Goal: Information Seeking & Learning: Learn about a topic

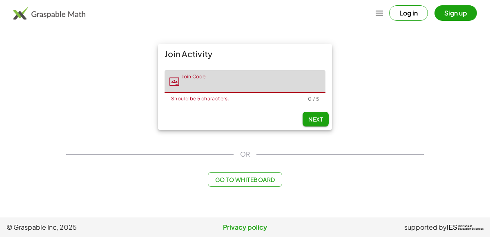
type input "*"
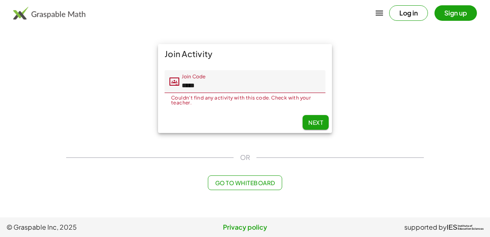
click at [207, 81] on input "*****" at bounding box center [252, 81] width 146 height 23
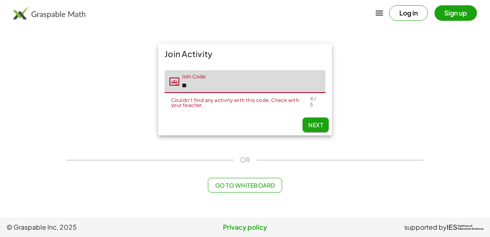
type input "*"
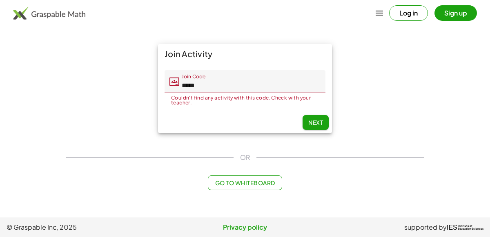
click at [231, 78] on input "*****" at bounding box center [252, 81] width 146 height 23
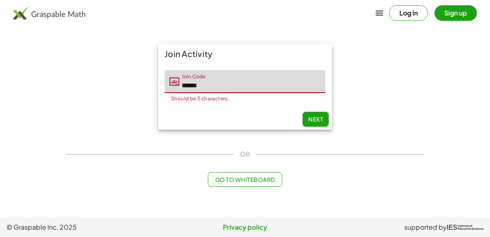
click at [220, 85] on input "******" at bounding box center [252, 81] width 146 height 23
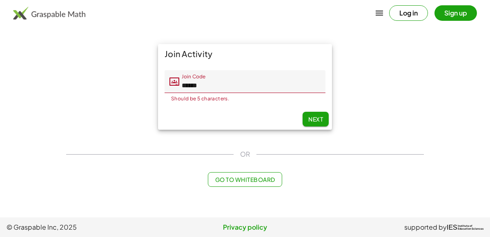
click at [202, 88] on input "******" at bounding box center [252, 81] width 146 height 23
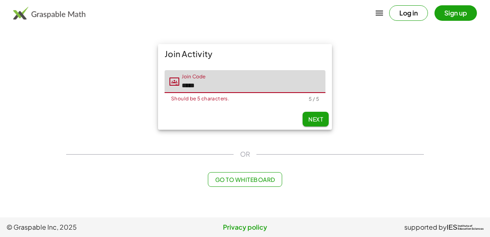
type input "*****"
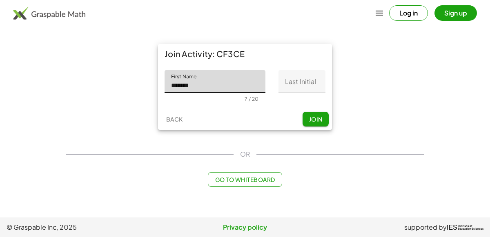
type input "*******"
click at [296, 82] on input "Last Initial" at bounding box center [302, 81] width 47 height 23
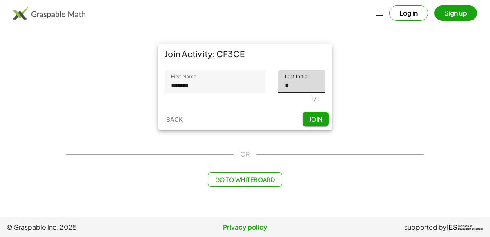
type input "*"
click at [322, 116] on span "Join" at bounding box center [315, 119] width 13 height 7
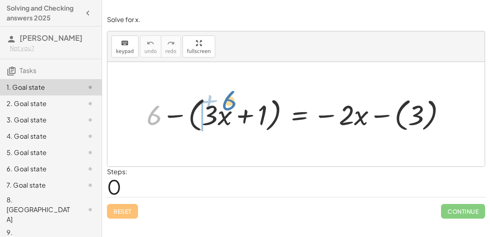
drag, startPoint x: 154, startPoint y: 119, endPoint x: 229, endPoint y: 104, distance: 76.2
click at [229, 104] on div at bounding box center [300, 114] width 314 height 40
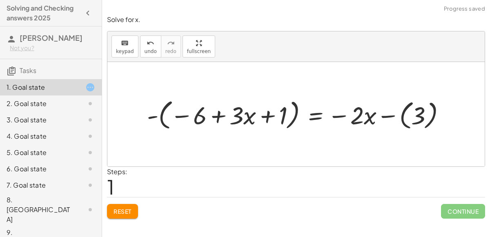
click at [215, 117] on div at bounding box center [299, 114] width 313 height 36
drag, startPoint x: 263, startPoint y: 119, endPoint x: 164, endPoint y: 116, distance: 99.3
click at [164, 116] on div at bounding box center [299, 114] width 313 height 36
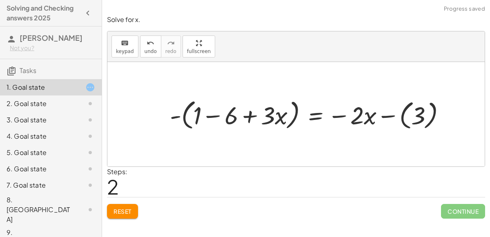
click at [215, 115] on div at bounding box center [311, 114] width 291 height 36
click at [416, 115] on div at bounding box center [316, 114] width 282 height 36
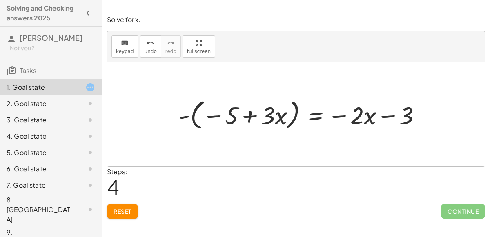
click at [255, 120] on div at bounding box center [303, 114] width 257 height 36
drag, startPoint x: 266, startPoint y: 116, endPoint x: 376, endPoint y: 120, distance: 110.0
click at [376, 120] on div at bounding box center [303, 114] width 257 height 36
click at [120, 210] on span "Reset" at bounding box center [123, 211] width 18 height 7
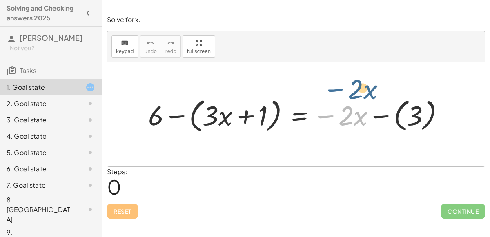
drag, startPoint x: 324, startPoint y: 114, endPoint x: 333, endPoint y: 87, distance: 28.6
click at [333, 87] on div "− · 2 · x + 6 − ( + · 3 · x + 1 ) = − · 2 · x − ( 3 )" at bounding box center [296, 114] width 378 height 105
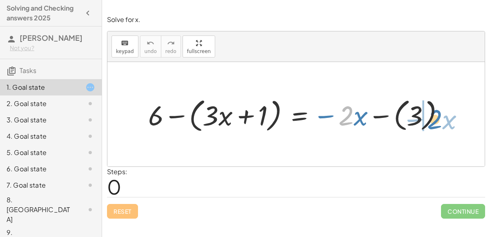
drag, startPoint x: 344, startPoint y: 120, endPoint x: 433, endPoint y: 123, distance: 88.7
click at [433, 123] on div at bounding box center [299, 114] width 311 height 40
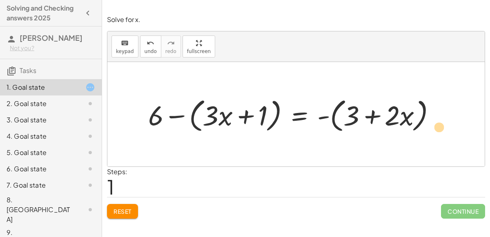
drag, startPoint x: 409, startPoint y: 122, endPoint x: 441, endPoint y: 134, distance: 34.7
click at [441, 134] on div "+ 6 − ( + · 3 · x + 1 ) = − · 2 · x − ( 3 ) · x + · 2 + 6 − ( + · 3 · x + 1 ) =…" at bounding box center [292, 114] width 313 height 44
drag, startPoint x: 403, startPoint y: 119, endPoint x: 432, endPoint y: 116, distance: 28.7
click at [432, 116] on div at bounding box center [295, 114] width 302 height 40
drag, startPoint x: 405, startPoint y: 117, endPoint x: 387, endPoint y: 112, distance: 18.5
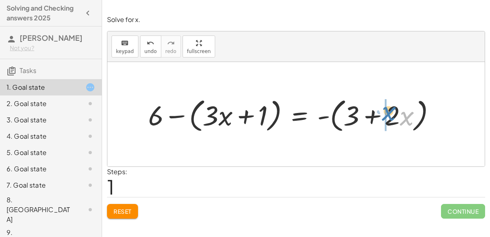
click at [387, 112] on div at bounding box center [295, 114] width 302 height 40
click at [380, 115] on div at bounding box center [295, 114] width 302 height 40
drag, startPoint x: 387, startPoint y: 121, endPoint x: 416, endPoint y: 127, distance: 29.7
click at [416, 127] on div at bounding box center [295, 114] width 302 height 40
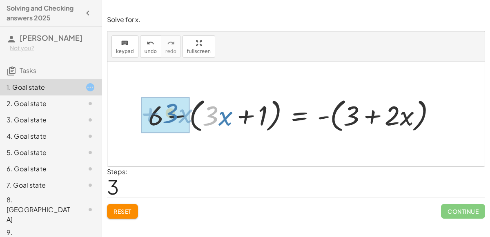
drag, startPoint x: 206, startPoint y: 118, endPoint x: 164, endPoint y: 115, distance: 42.2
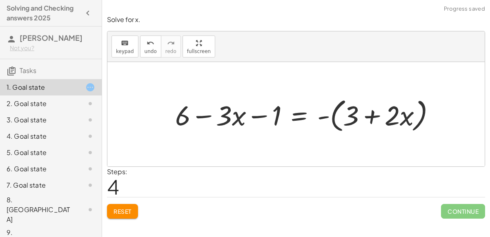
click at [215, 119] on div at bounding box center [308, 114] width 275 height 40
drag, startPoint x: 181, startPoint y: 116, endPoint x: 275, endPoint y: 112, distance: 94.5
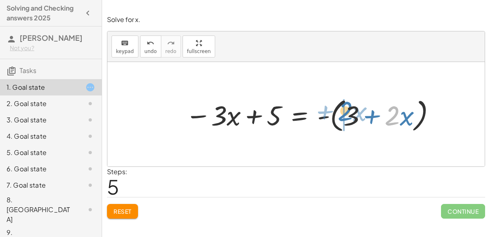
drag, startPoint x: 391, startPoint y: 121, endPoint x: 344, endPoint y: 115, distance: 47.7
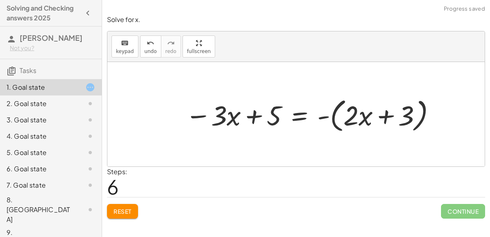
click at [370, 116] on div at bounding box center [311, 114] width 261 height 40
drag, startPoint x: 409, startPoint y: 118, endPoint x: 422, endPoint y: 122, distance: 12.8
click at [422, 122] on div at bounding box center [311, 114] width 261 height 40
drag, startPoint x: 356, startPoint y: 120, endPoint x: 422, endPoint y: 119, distance: 65.8
click at [422, 119] on div at bounding box center [311, 114] width 261 height 40
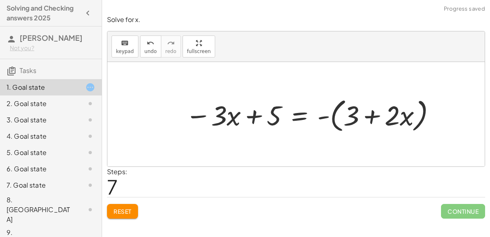
click at [382, 116] on div at bounding box center [311, 114] width 261 height 40
drag, startPoint x: 231, startPoint y: 123, endPoint x: 205, endPoint y: 126, distance: 26.0
click at [205, 126] on div at bounding box center [311, 114] width 261 height 40
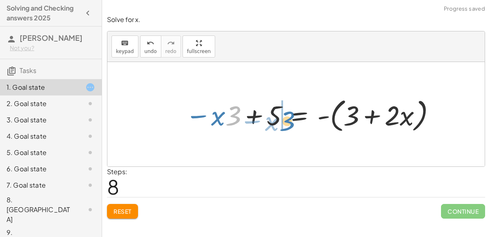
drag, startPoint x: 226, startPoint y: 120, endPoint x: 280, endPoint y: 125, distance: 54.2
click at [280, 125] on div at bounding box center [311, 114] width 261 height 40
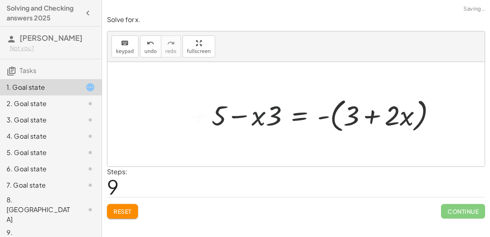
click at [275, 121] on div at bounding box center [326, 114] width 239 height 40
click at [52, 128] on div "2. Goal state" at bounding box center [51, 136] width 102 height 16
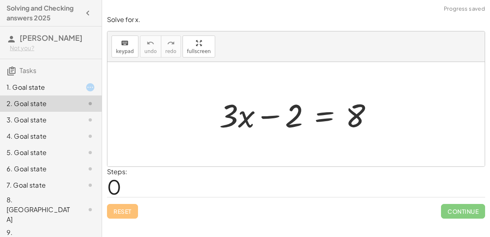
click at [45, 97] on div "2. Goal state" at bounding box center [51, 104] width 102 height 16
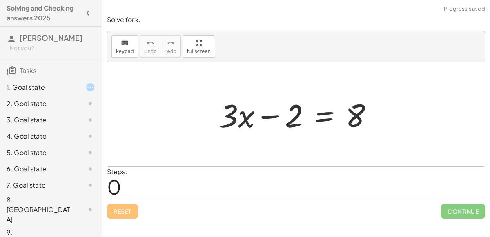
click at [42, 90] on div "1. Goal state" at bounding box center [40, 88] width 66 height 10
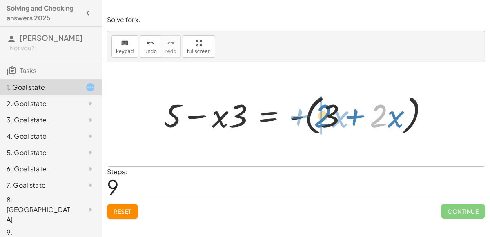
drag, startPoint x: 378, startPoint y: 117, endPoint x: 323, endPoint y: 117, distance: 54.8
click at [323, 117] on div at bounding box center [300, 114] width 280 height 47
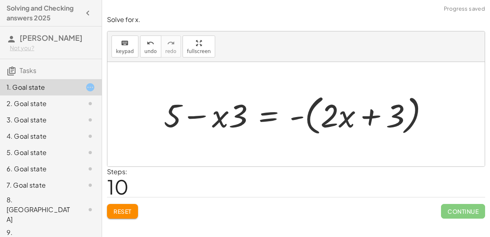
click at [348, 117] on div at bounding box center [300, 114] width 280 height 47
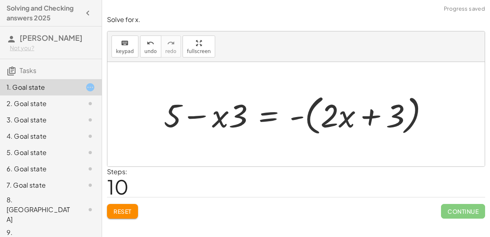
click at [277, 116] on div at bounding box center [300, 114] width 280 height 47
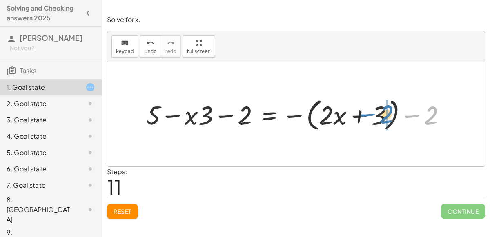
drag, startPoint x: 423, startPoint y: 116, endPoint x: 354, endPoint y: 104, distance: 69.7
click at [354, 104] on div at bounding box center [299, 114] width 315 height 38
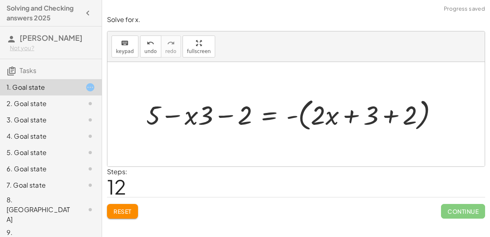
click at [374, 119] on div at bounding box center [295, 114] width 307 height 38
click at [397, 112] on div at bounding box center [295, 114] width 307 height 38
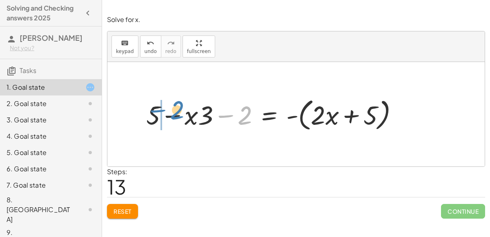
drag, startPoint x: 235, startPoint y: 119, endPoint x: 167, endPoint y: 114, distance: 68.4
click at [167, 114] on div at bounding box center [275, 114] width 267 height 38
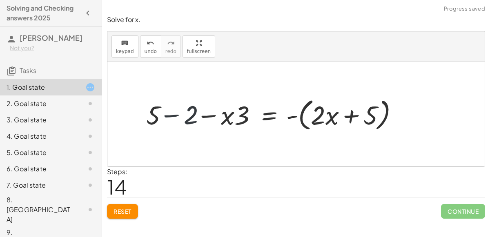
click at [168, 114] on div at bounding box center [275, 114] width 267 height 38
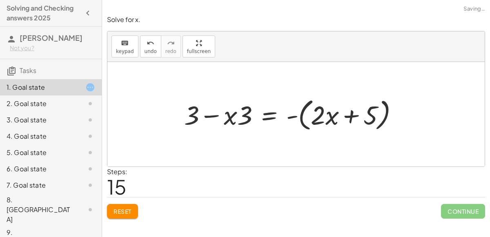
click at [226, 116] on div at bounding box center [294, 114] width 229 height 38
click at [210, 116] on div at bounding box center [294, 114] width 229 height 38
click at [118, 53] on span "keypad" at bounding box center [125, 52] width 18 height 6
click at [121, 57] on div "keyboard keypad undo undo redo redo fullscreen Edit expressions" at bounding box center [296, 46] width 378 height 31
click at [119, 43] on div "keyboard" at bounding box center [125, 43] width 18 height 10
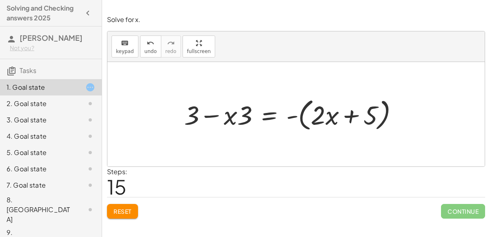
click at [266, 119] on div at bounding box center [294, 114] width 229 height 38
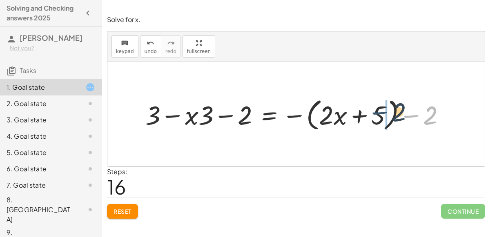
drag, startPoint x: 415, startPoint y: 115, endPoint x: 383, endPoint y: 111, distance: 31.7
click at [383, 111] on div at bounding box center [298, 114] width 315 height 38
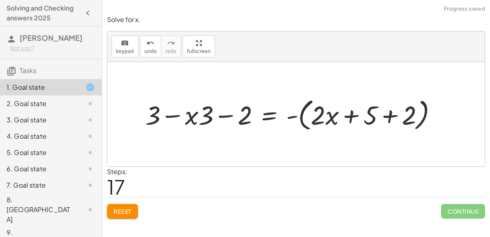
click at [386, 116] on div at bounding box center [294, 114] width 307 height 38
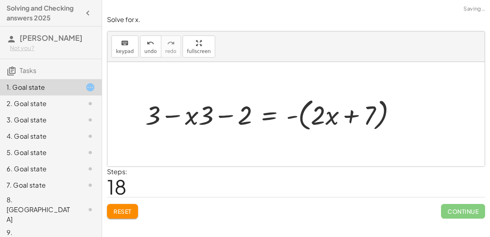
click at [207, 111] on div at bounding box center [274, 114] width 266 height 38
click at [232, 117] on div at bounding box center [274, 114] width 266 height 38
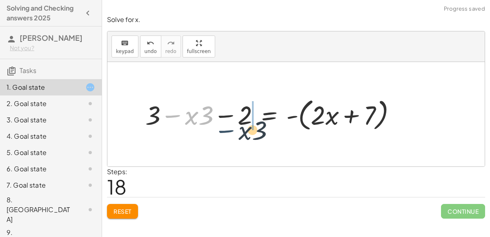
drag, startPoint x: 174, startPoint y: 116, endPoint x: 219, endPoint y: 121, distance: 44.4
click at [219, 121] on div at bounding box center [274, 114] width 266 height 38
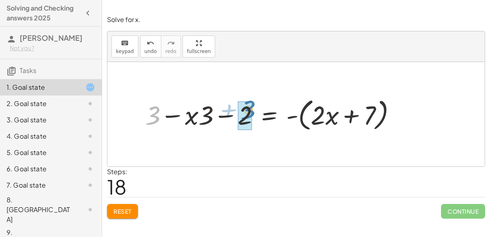
drag, startPoint x: 150, startPoint y: 113, endPoint x: 248, endPoint y: 108, distance: 98.2
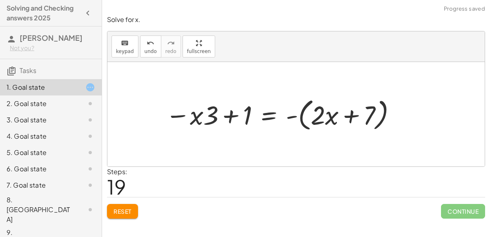
click at [232, 117] on div at bounding box center [281, 114] width 241 height 38
click at [202, 128] on div at bounding box center [281, 114] width 241 height 38
click at [123, 209] on span "Reset" at bounding box center [123, 211] width 18 height 7
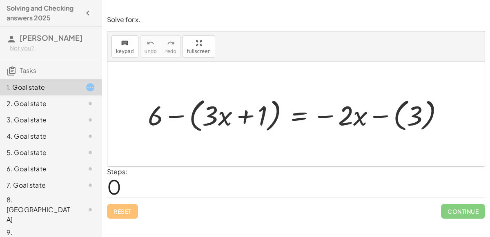
click at [305, 111] on div at bounding box center [299, 114] width 311 height 40
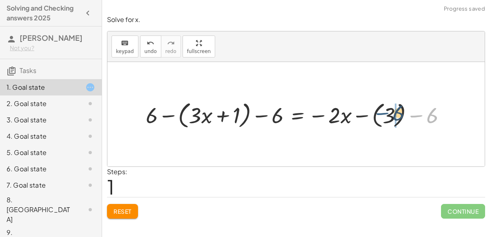
drag, startPoint x: 420, startPoint y: 114, endPoint x: 386, endPoint y: 112, distance: 34.0
click at [386, 112] on div at bounding box center [299, 114] width 315 height 33
click at [388, 113] on div at bounding box center [299, 114] width 315 height 33
click at [401, 114] on div at bounding box center [299, 114] width 315 height 33
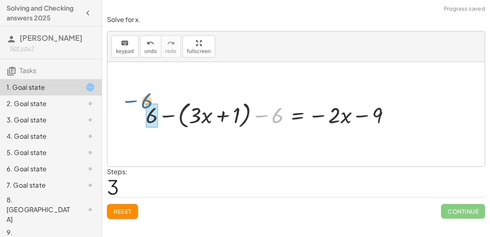
drag, startPoint x: 271, startPoint y: 117, endPoint x: 144, endPoint y: 105, distance: 127.3
click at [144, 105] on div at bounding box center [271, 114] width 259 height 33
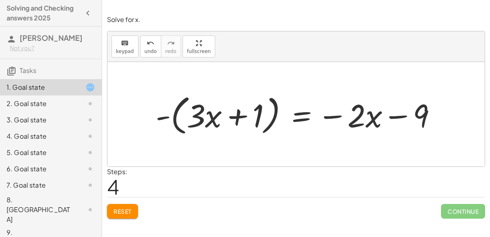
click at [420, 117] on div at bounding box center [300, 114] width 296 height 47
drag, startPoint x: 420, startPoint y: 117, endPoint x: 334, endPoint y: 108, distance: 86.2
click at [334, 108] on div at bounding box center [300, 114] width 296 height 47
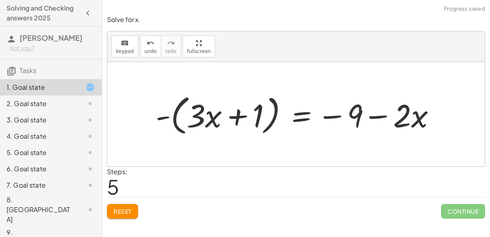
click at [371, 123] on div at bounding box center [300, 114] width 296 height 47
drag, startPoint x: 259, startPoint y: 112, endPoint x: 184, endPoint y: 113, distance: 74.4
click at [184, 113] on div at bounding box center [300, 114] width 296 height 47
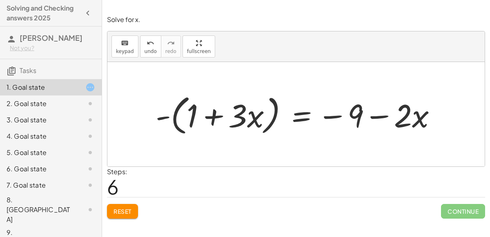
click at [131, 211] on span "Reset" at bounding box center [123, 211] width 18 height 7
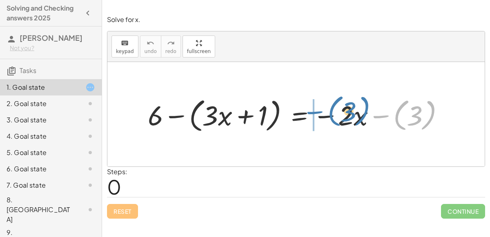
drag, startPoint x: 381, startPoint y: 116, endPoint x: 313, endPoint y: 113, distance: 67.5
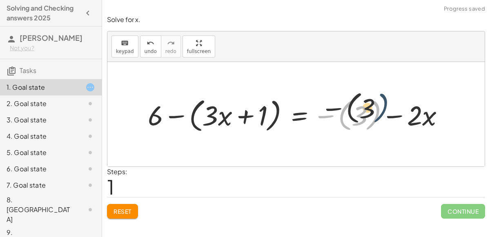
drag, startPoint x: 374, startPoint y: 111, endPoint x: 391, endPoint y: 94, distance: 24.0
click at [391, 94] on div at bounding box center [299, 114] width 311 height 40
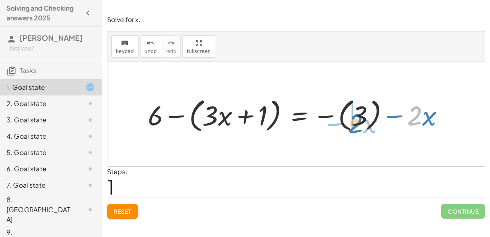
drag, startPoint x: 409, startPoint y: 111, endPoint x: 349, endPoint y: 119, distance: 59.8
click at [349, 119] on div at bounding box center [299, 114] width 311 height 40
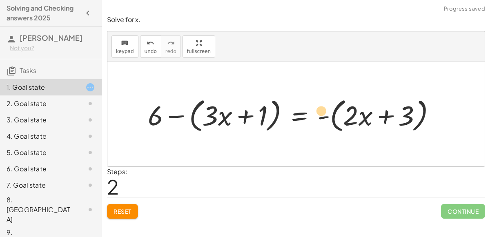
drag, startPoint x: 359, startPoint y: 112, endPoint x: 315, endPoint y: 107, distance: 44.4
click at [315, 107] on div at bounding box center [295, 114] width 303 height 40
click at [115, 212] on span "Reset" at bounding box center [123, 211] width 18 height 7
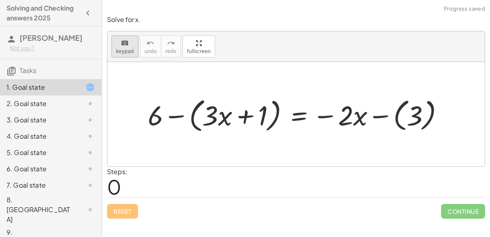
click at [125, 47] on button "keyboard keypad" at bounding box center [125, 47] width 27 height 22
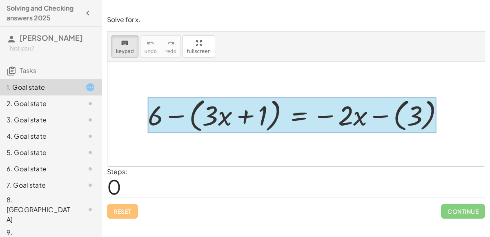
click at [300, 121] on div at bounding box center [292, 115] width 288 height 36
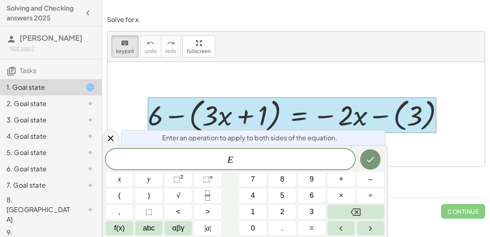
drag, startPoint x: 422, startPoint y: 110, endPoint x: 161, endPoint y: 104, distance: 260.4
click at [161, 104] on div at bounding box center [292, 115] width 288 height 36
click at [287, 152] on div "E" at bounding box center [230, 159] width 249 height 20
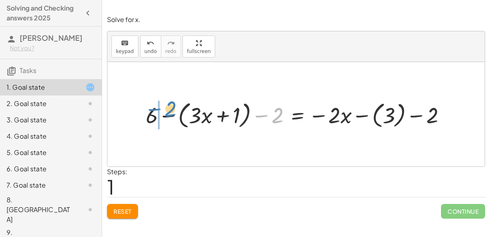
drag, startPoint x: 275, startPoint y: 112, endPoint x: 166, endPoint y: 107, distance: 108.8
click at [166, 107] on div at bounding box center [299, 114] width 315 height 33
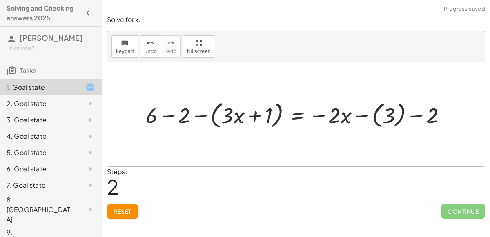
click at [157, 117] on div at bounding box center [299, 114] width 315 height 33
click at [174, 116] on div at bounding box center [299, 114] width 315 height 33
drag, startPoint x: 421, startPoint y: 117, endPoint x: 388, endPoint y: 113, distance: 33.3
click at [388, 113] on div at bounding box center [315, 114] width 283 height 33
click at [390, 116] on div at bounding box center [315, 114] width 283 height 33
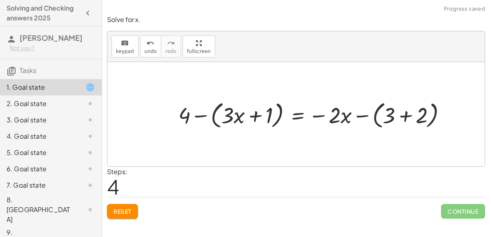
click at [391, 117] on div at bounding box center [315, 114] width 283 height 33
click at [409, 116] on div at bounding box center [315, 114] width 283 height 33
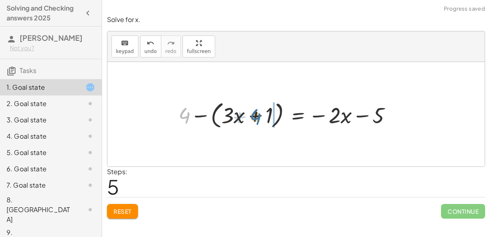
drag, startPoint x: 188, startPoint y: 115, endPoint x: 259, endPoint y: 116, distance: 71.1
click at [259, 116] on div at bounding box center [288, 114] width 228 height 33
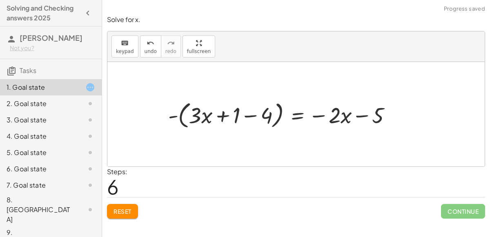
click at [243, 111] on div at bounding box center [283, 114] width 238 height 33
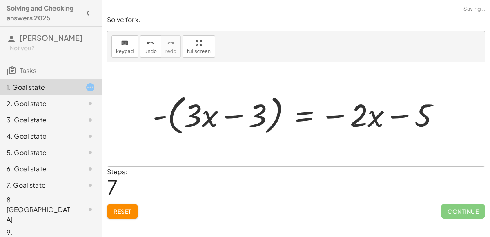
click at [258, 115] on div at bounding box center [300, 114] width 302 height 47
click at [257, 118] on div at bounding box center [300, 114] width 302 height 47
drag, startPoint x: 254, startPoint y: 120, endPoint x: 216, endPoint y: 84, distance: 52.0
click at [216, 84] on div "+ 6 − ( + · 3 · x + 1 ) = − · 2 · x − ( 3 ) + 6 − ( + · 3 · x + 1 ) − 2 = − · 2…" at bounding box center [296, 114] width 378 height 105
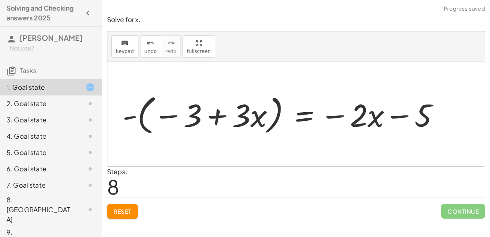
click at [217, 117] on div at bounding box center [285, 114] width 332 height 47
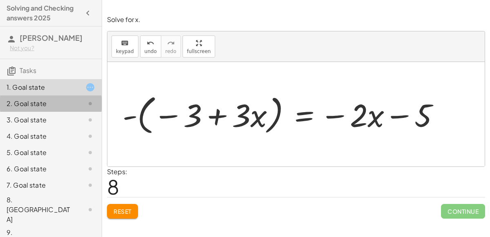
click at [66, 128] on div "2. Goal state" at bounding box center [51, 136] width 102 height 16
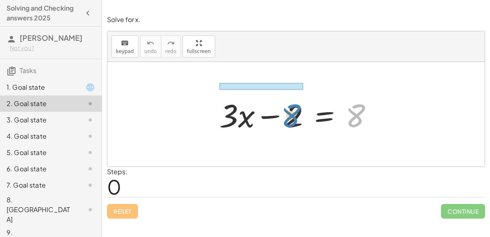
drag, startPoint x: 361, startPoint y: 116, endPoint x: 297, endPoint y: 113, distance: 63.8
click at [297, 113] on div at bounding box center [299, 115] width 168 height 42
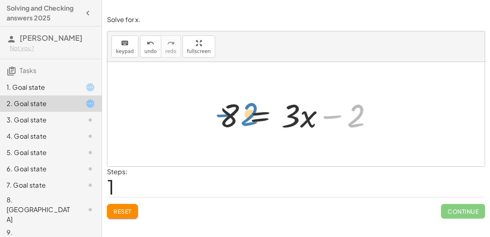
drag, startPoint x: 359, startPoint y: 113, endPoint x: 252, endPoint y: 111, distance: 106.7
click at [252, 111] on div at bounding box center [299, 115] width 168 height 42
drag, startPoint x: 358, startPoint y: 123, endPoint x: 295, endPoint y: 121, distance: 63.0
click at [295, 121] on div at bounding box center [299, 115] width 168 height 42
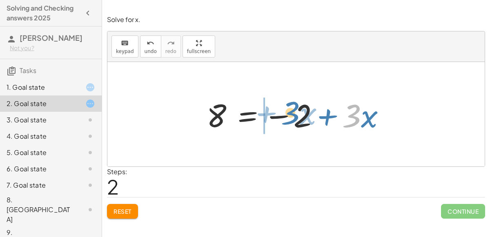
drag, startPoint x: 345, startPoint y: 118, endPoint x: 282, endPoint y: 114, distance: 63.5
click at [282, 114] on div at bounding box center [300, 115] width 194 height 42
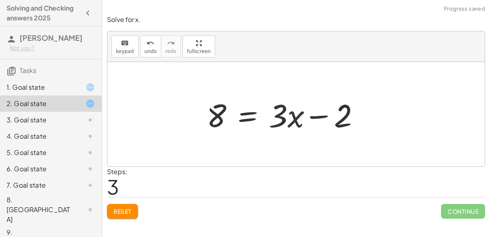
click at [340, 119] on div at bounding box center [287, 115] width 168 height 42
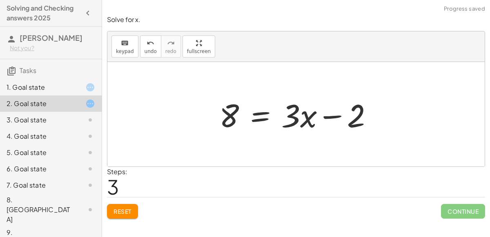
click at [340, 119] on div at bounding box center [299, 115] width 168 height 42
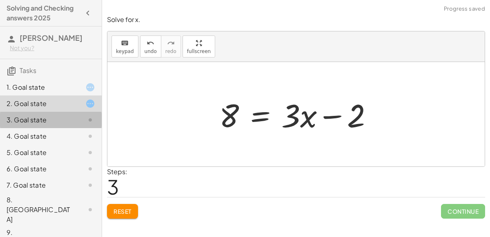
click at [57, 145] on div "3. Goal state" at bounding box center [51, 153] width 102 height 16
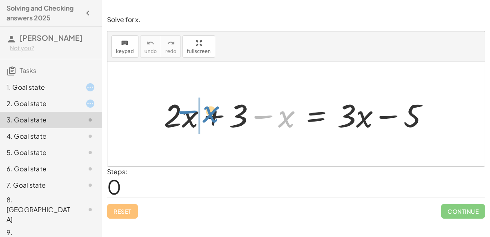
drag, startPoint x: 277, startPoint y: 116, endPoint x: 201, endPoint y: 112, distance: 76.5
click at [201, 112] on div at bounding box center [300, 115] width 280 height 42
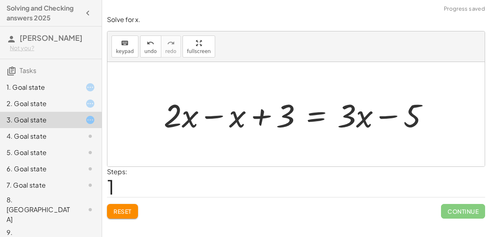
click at [189, 114] on div at bounding box center [300, 115] width 280 height 42
click at [217, 114] on div at bounding box center [300, 115] width 280 height 42
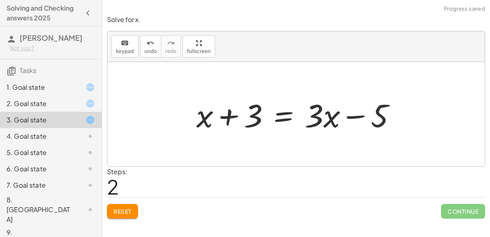
click at [248, 121] on div at bounding box center [299, 115] width 215 height 42
click at [232, 119] on div at bounding box center [299, 115] width 215 height 42
click at [367, 123] on div at bounding box center [299, 115] width 215 height 42
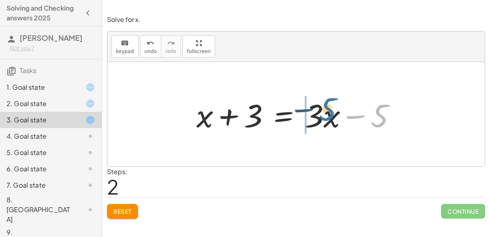
drag, startPoint x: 380, startPoint y: 128, endPoint x: 319, endPoint y: 128, distance: 61.3
click at [319, 128] on div at bounding box center [299, 115] width 215 height 42
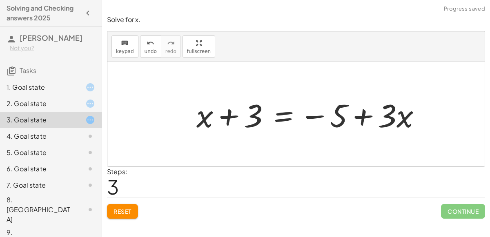
click at [52, 138] on div "4. Goal state" at bounding box center [40, 137] width 66 height 10
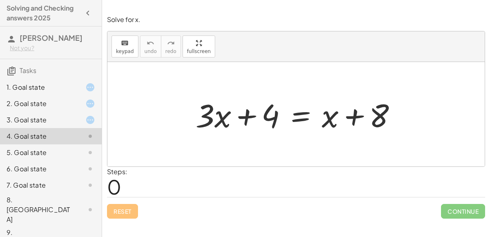
click at [371, 119] on div at bounding box center [300, 115] width 216 height 42
drag, startPoint x: 259, startPoint y: 119, endPoint x: 255, endPoint y: 132, distance: 13.9
click at [255, 132] on div at bounding box center [300, 115] width 216 height 42
click at [119, 49] on span "keypad" at bounding box center [125, 52] width 18 height 6
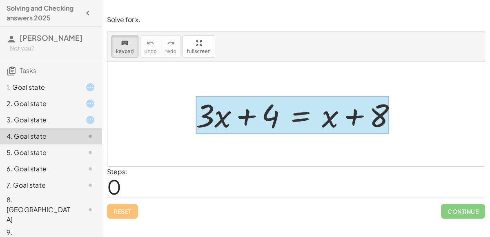
click at [294, 119] on div at bounding box center [292, 115] width 193 height 38
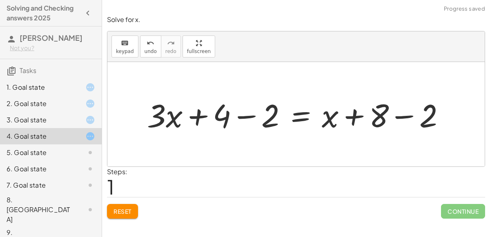
click at [242, 110] on div at bounding box center [299, 115] width 313 height 42
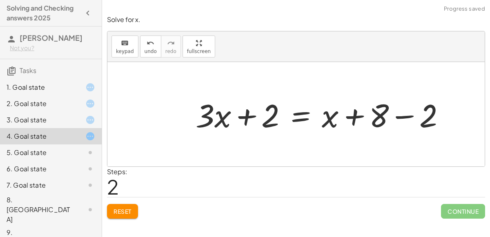
click at [411, 117] on div at bounding box center [324, 115] width 264 height 42
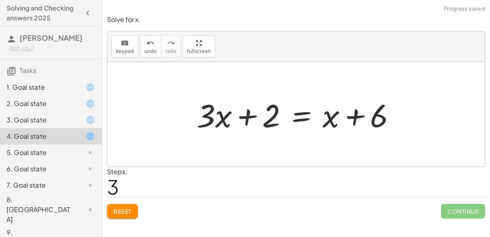
click at [118, 216] on button "Reset" at bounding box center [122, 211] width 31 height 15
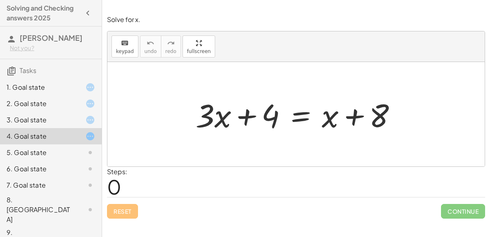
click at [303, 111] on div at bounding box center [300, 115] width 216 height 42
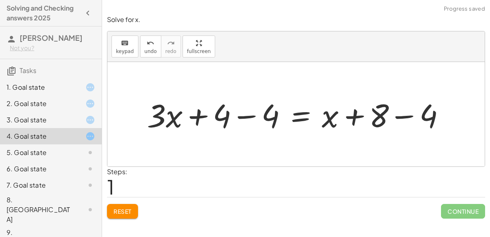
click at [383, 111] on div at bounding box center [299, 115] width 313 height 42
click at [220, 118] on div at bounding box center [299, 115] width 313 height 42
click at [236, 116] on div at bounding box center [299, 115] width 313 height 42
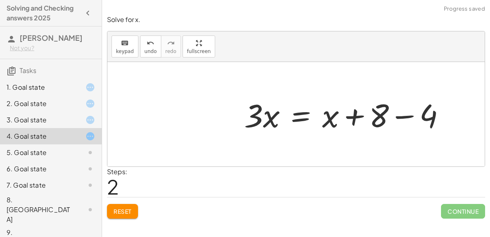
click at [397, 117] on div at bounding box center [348, 115] width 216 height 42
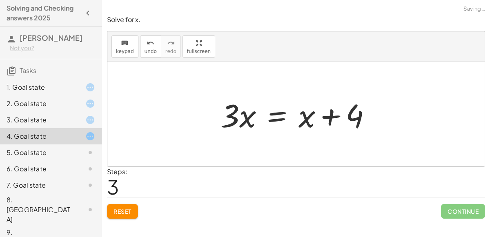
click at [324, 120] on div at bounding box center [300, 115] width 166 height 42
click at [58, 86] on div "1. Goal state" at bounding box center [40, 88] width 66 height 10
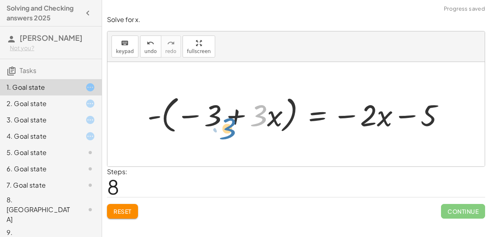
drag, startPoint x: 256, startPoint y: 113, endPoint x: 223, endPoint y: 122, distance: 33.9
click at [223, 122] on div at bounding box center [299, 114] width 312 height 44
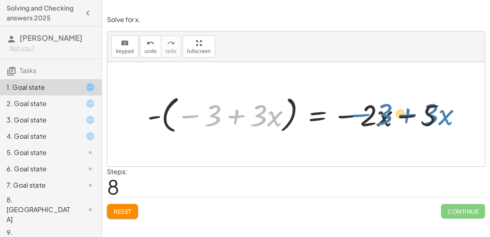
drag, startPoint x: 215, startPoint y: 115, endPoint x: 386, endPoint y: 114, distance: 171.2
click at [386, 114] on div at bounding box center [299, 114] width 312 height 44
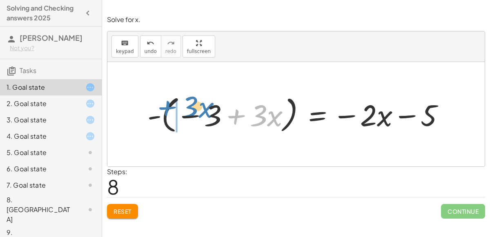
drag, startPoint x: 238, startPoint y: 116, endPoint x: 165, endPoint y: 109, distance: 73.1
click at [165, 109] on div at bounding box center [299, 114] width 312 height 44
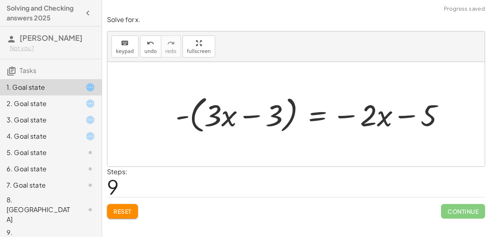
click at [231, 113] on div at bounding box center [314, 114] width 284 height 44
drag, startPoint x: 432, startPoint y: 119, endPoint x: 367, endPoint y: 125, distance: 65.2
click at [367, 125] on div at bounding box center [314, 114] width 284 height 44
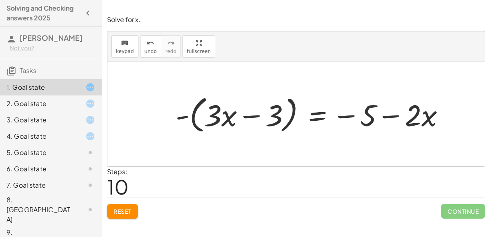
click at [29, 107] on div "2. Goal state" at bounding box center [40, 104] width 66 height 10
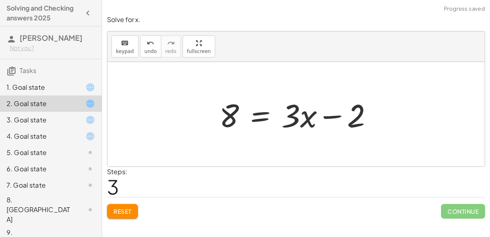
click at [39, 124] on div "3. Goal state" at bounding box center [40, 120] width 66 height 10
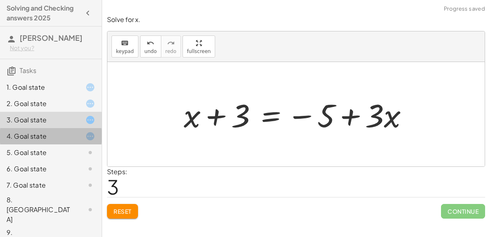
click at [47, 136] on div "4. Goal state" at bounding box center [40, 137] width 66 height 10
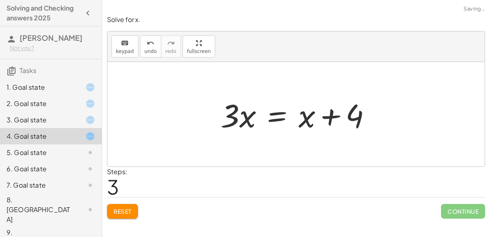
click at [39, 128] on div "2. Goal state" at bounding box center [51, 136] width 102 height 16
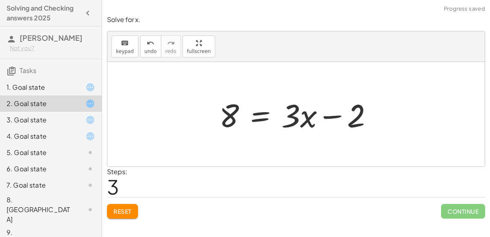
click at [35, 90] on div "1. Goal state" at bounding box center [40, 88] width 66 height 10
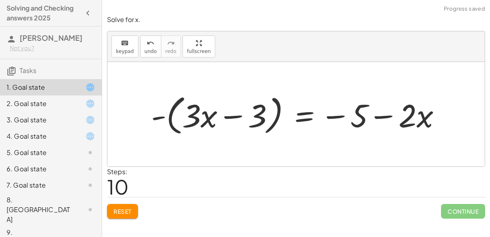
click at [114, 212] on span "Reset" at bounding box center [123, 211] width 18 height 7
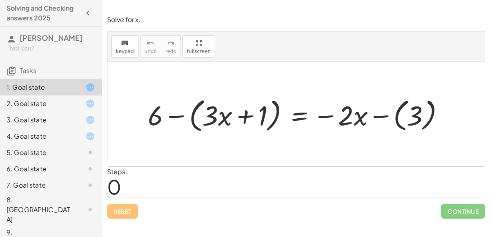
click at [300, 115] on div at bounding box center [299, 114] width 311 height 40
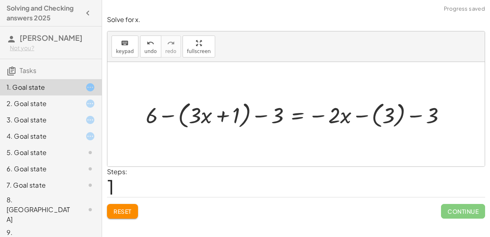
click at [394, 111] on div at bounding box center [299, 114] width 315 height 33
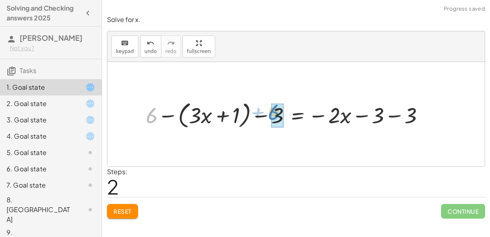
drag, startPoint x: 149, startPoint y: 114, endPoint x: 271, endPoint y: 110, distance: 121.8
click at [271, 110] on div at bounding box center [289, 114] width 294 height 33
drag, startPoint x: 275, startPoint y: 114, endPoint x: 235, endPoint y: 112, distance: 40.5
click at [235, 112] on div at bounding box center [293, 114] width 278 height 33
click at [236, 115] on div at bounding box center [299, 114] width 271 height 33
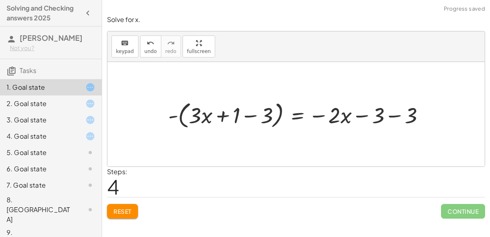
click at [228, 116] on div at bounding box center [299, 114] width 271 height 33
click at [246, 119] on div at bounding box center [299, 114] width 271 height 33
click at [246, 119] on div at bounding box center [313, 114] width 243 height 33
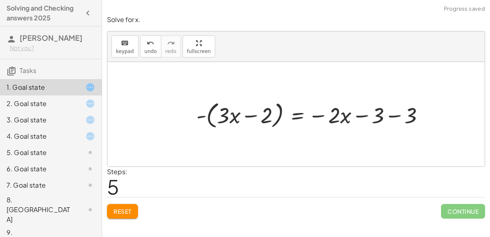
click at [375, 116] on div at bounding box center [313, 114] width 243 height 33
click at [389, 119] on div at bounding box center [313, 114] width 243 height 33
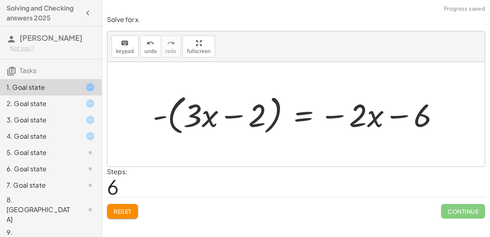
click at [398, 114] on div at bounding box center [300, 114] width 302 height 47
drag, startPoint x: 423, startPoint y: 116, endPoint x: 335, endPoint y: 103, distance: 89.2
click at [335, 103] on div at bounding box center [300, 114] width 302 height 47
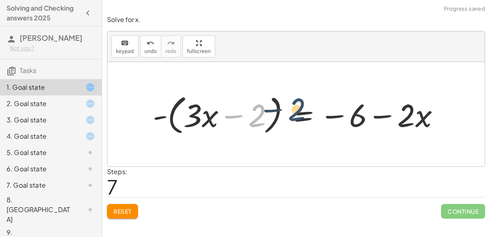
drag, startPoint x: 257, startPoint y: 116, endPoint x: 295, endPoint y: 114, distance: 38.5
click at [295, 114] on div at bounding box center [300, 114] width 302 height 47
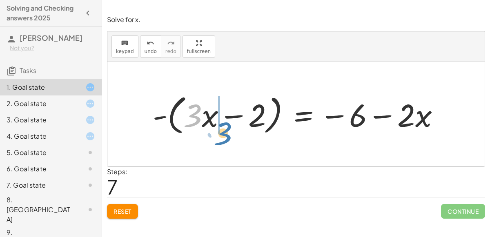
drag, startPoint x: 196, startPoint y: 113, endPoint x: 226, endPoint y: 130, distance: 35.0
click at [226, 130] on div at bounding box center [300, 114] width 302 height 47
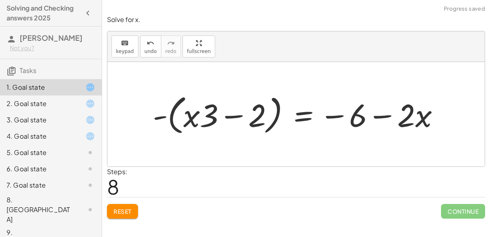
click at [284, 127] on div at bounding box center [300, 114] width 302 height 47
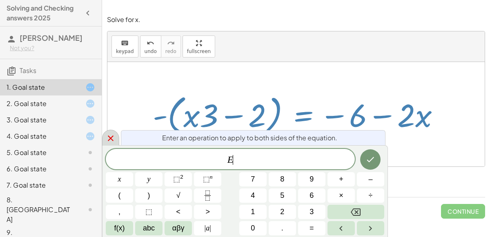
click at [107, 133] on div at bounding box center [110, 138] width 17 height 16
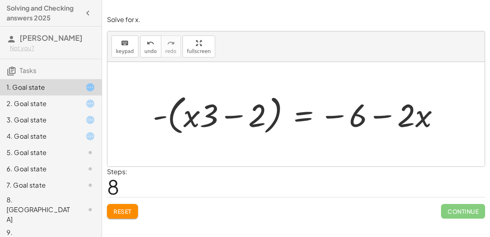
click at [134, 204] on button "Reset" at bounding box center [122, 211] width 31 height 15
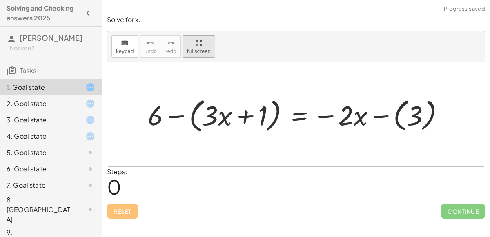
click at [193, 103] on div "keyboard keypad undo undo redo redo fullscreen + 6 − ( + · 3 · x + 1 ) = − · 2 …" at bounding box center [296, 98] width 378 height 135
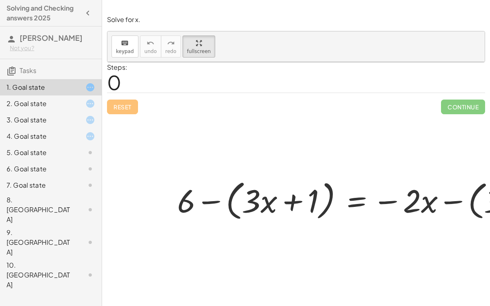
click at [359, 202] on div at bounding box center [355, 200] width 365 height 47
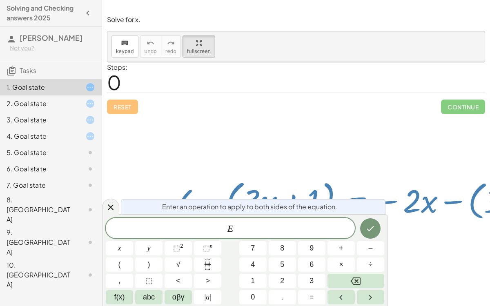
click at [73, 128] on div "2. Goal state" at bounding box center [51, 136] width 102 height 16
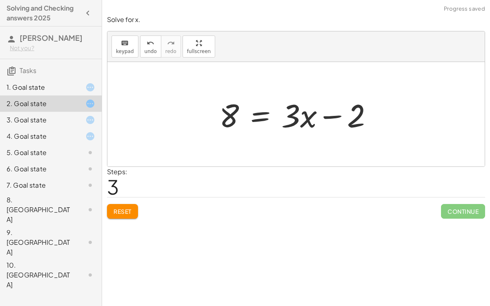
click at [58, 88] on div "1. Goal state" at bounding box center [40, 88] width 66 height 10
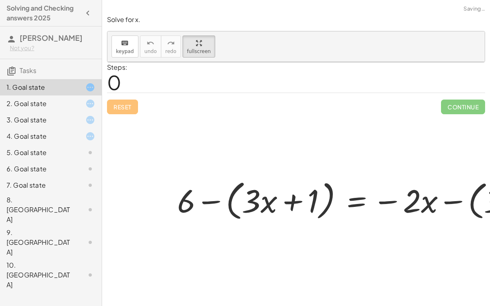
click at [360, 199] on div at bounding box center [355, 200] width 365 height 47
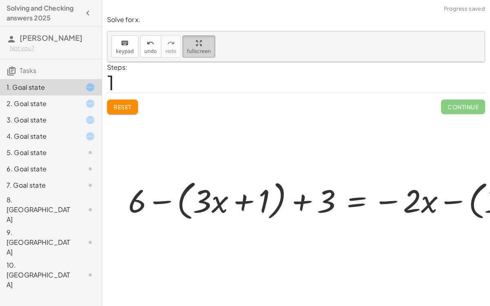
click at [199, 52] on span "fullscreen" at bounding box center [199, 52] width 24 height 6
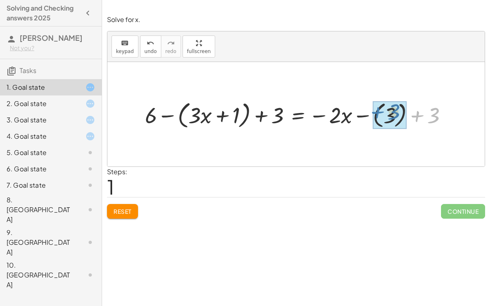
drag, startPoint x: 417, startPoint y: 120, endPoint x: 376, endPoint y: 116, distance: 41.1
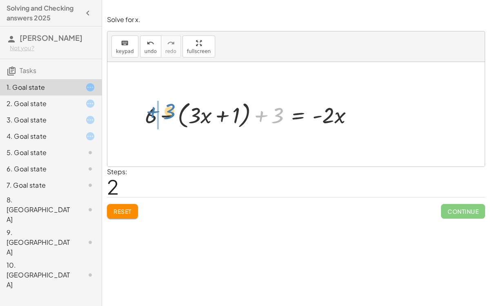
drag, startPoint x: 270, startPoint y: 118, endPoint x: 161, endPoint y: 114, distance: 108.8
click at [161, 114] on div at bounding box center [252, 114] width 223 height 33
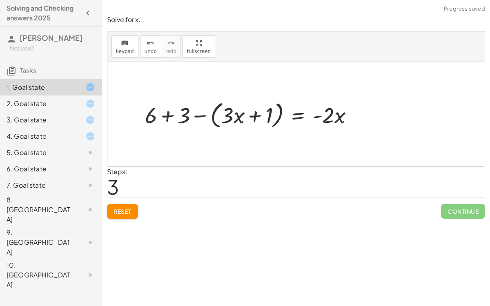
click at [161, 115] on div at bounding box center [252, 114] width 223 height 33
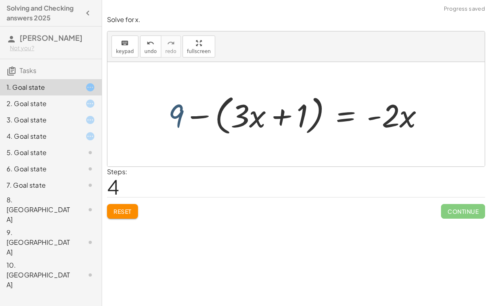
click at [185, 115] on div at bounding box center [299, 114] width 271 height 47
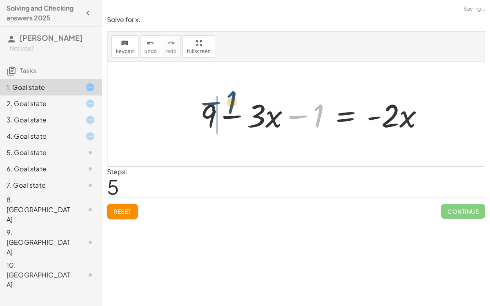
drag, startPoint x: 316, startPoint y: 119, endPoint x: 226, endPoint y: 107, distance: 90.7
click at [226, 107] on div at bounding box center [316, 115] width 238 height 42
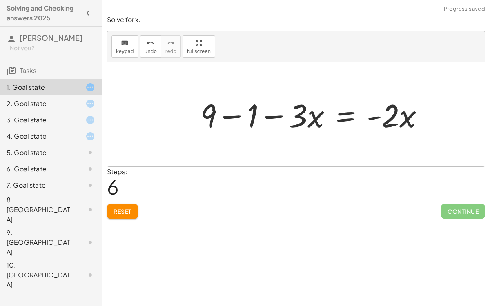
click at [230, 117] on div at bounding box center [316, 115] width 238 height 42
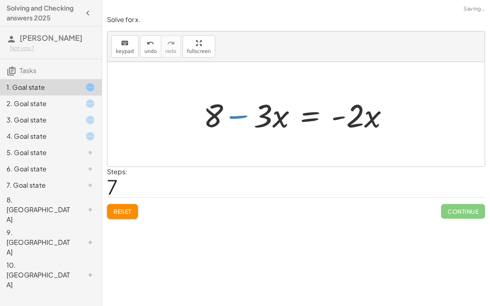
click at [244, 114] on div at bounding box center [299, 115] width 200 height 42
drag, startPoint x: 357, startPoint y: 117, endPoint x: 284, endPoint y: 145, distance: 78.0
click at [284, 145] on div "+ 6 − ( + · 3 · x + 1 ) = − · 2 · x − ( 3 ) + 6 − ( + · 3 · x + 1 ) + 3 = − · 2…" at bounding box center [296, 114] width 378 height 105
drag, startPoint x: 271, startPoint y: 115, endPoint x: 299, endPoint y: 117, distance: 27.8
click at [299, 117] on div at bounding box center [299, 115] width 200 height 42
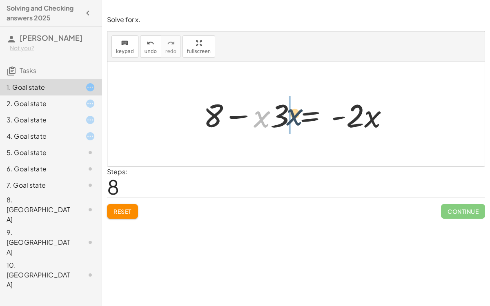
drag, startPoint x: 266, startPoint y: 112, endPoint x: 299, endPoint y: 110, distance: 33.2
click at [299, 110] on div at bounding box center [299, 115] width 200 height 42
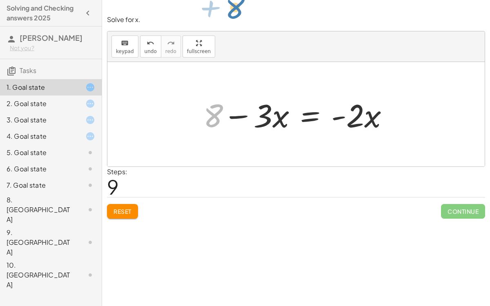
drag, startPoint x: 215, startPoint y: 109, endPoint x: 237, endPoint y: 0, distance: 110.8
click at [237, 0] on div "Solve for x. keyboard keypad undo undo redo redo fullscreen + 6 − ( + · 3 · x +…" at bounding box center [296, 153] width 388 height 306
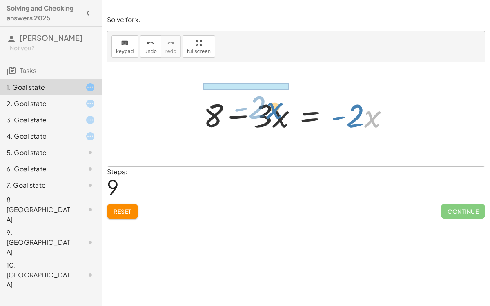
drag, startPoint x: 368, startPoint y: 115, endPoint x: 270, endPoint y: 106, distance: 98.4
click at [270, 106] on div at bounding box center [299, 115] width 200 height 42
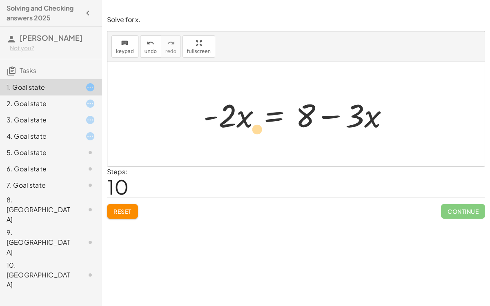
drag, startPoint x: 239, startPoint y: 115, endPoint x: 237, endPoint y: 128, distance: 13.2
click at [237, 128] on div at bounding box center [299, 115] width 200 height 42
click at [32, 94] on div "1. Goal state" at bounding box center [51, 87] width 102 height 16
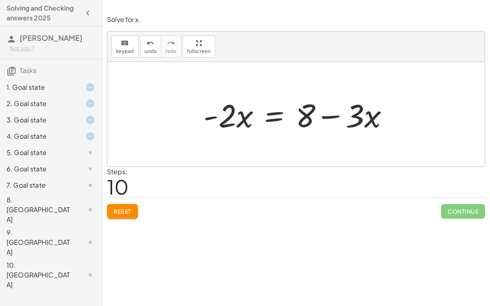
click at [42, 105] on div "2. Goal state" at bounding box center [40, 104] width 66 height 10
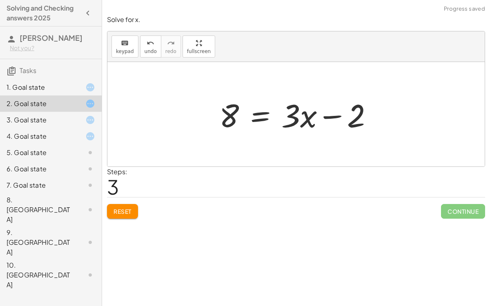
click at [49, 117] on div "3. Goal state" at bounding box center [40, 120] width 66 height 10
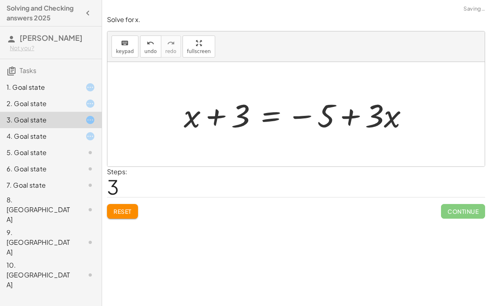
click at [25, 102] on div "2. Goal state" at bounding box center [40, 104] width 66 height 10
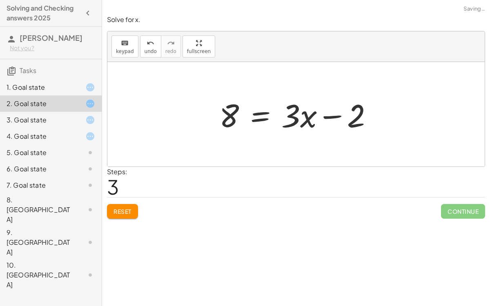
click at [25, 112] on div "1. Goal state" at bounding box center [51, 120] width 102 height 16
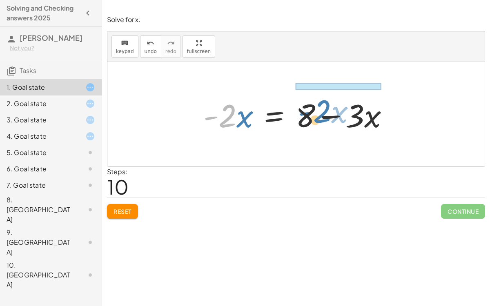
drag, startPoint x: 231, startPoint y: 111, endPoint x: 327, endPoint y: 101, distance: 96.5
click at [327, 101] on div at bounding box center [299, 115] width 200 height 42
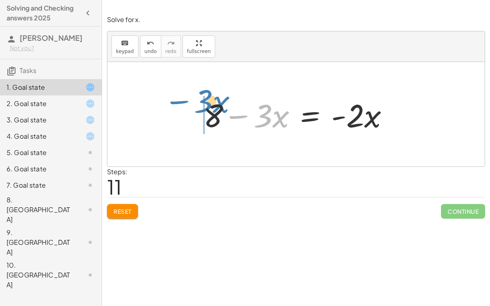
drag, startPoint x: 245, startPoint y: 116, endPoint x: 183, endPoint y: 101, distance: 64.1
click at [183, 101] on div "+ 6 − ( + · 3 · x + 1 ) = − · 2 · x − ( 3 ) + 6 − ( + · 3 · x + 1 ) + 3 = − · 2…" at bounding box center [296, 114] width 378 height 105
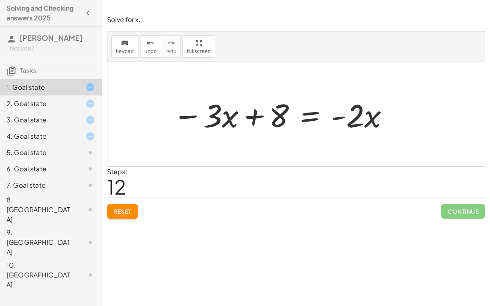
click at [62, 102] on div "2. Goal state" at bounding box center [40, 104] width 66 height 10
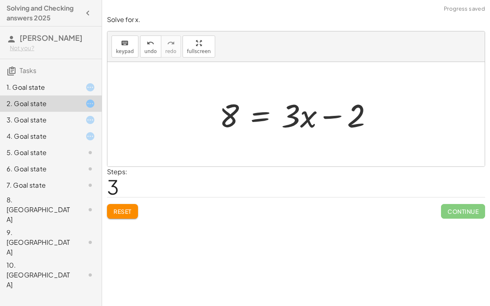
click at [130, 205] on button "Reset" at bounding box center [122, 211] width 31 height 15
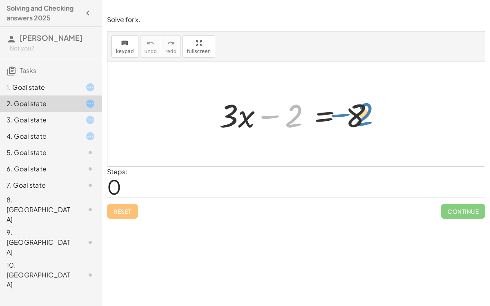
drag, startPoint x: 268, startPoint y: 116, endPoint x: 337, endPoint y: 114, distance: 69.1
click at [337, 114] on div at bounding box center [299, 115] width 168 height 42
click at [201, 84] on div at bounding box center [296, 114] width 378 height 105
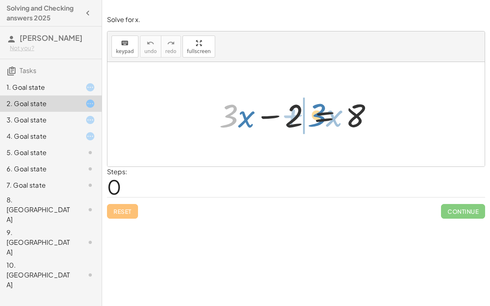
drag, startPoint x: 234, startPoint y: 116, endPoint x: 322, endPoint y: 115, distance: 88.3
click at [322, 115] on div at bounding box center [299, 115] width 168 height 42
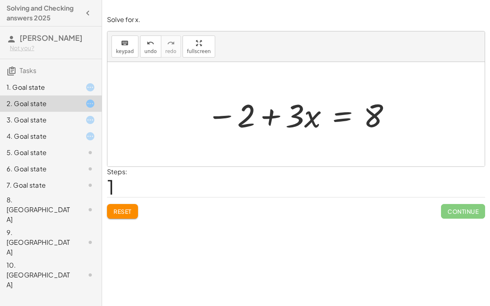
click at [56, 87] on div "1. Goal state" at bounding box center [40, 88] width 66 height 10
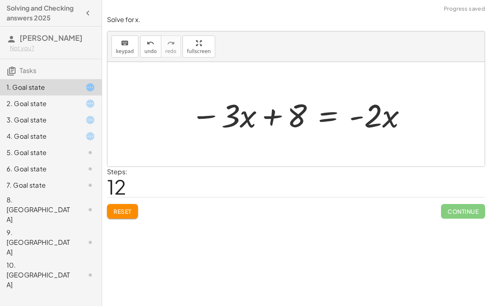
click at [135, 211] on button "Reset" at bounding box center [122, 211] width 31 height 15
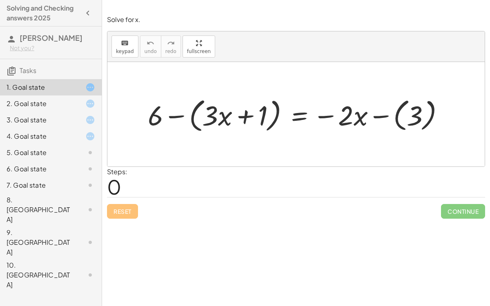
click at [51, 197] on div "8. [GEOGRAPHIC_DATA]" at bounding box center [40, 209] width 66 height 29
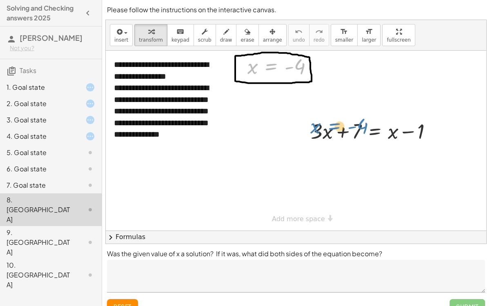
drag, startPoint x: 276, startPoint y: 71, endPoint x: 341, endPoint y: 136, distance: 91.9
click at [329, 134] on div at bounding box center [375, 131] width 136 height 28
drag, startPoint x: 354, startPoint y: 135, endPoint x: 405, endPoint y: 141, distance: 51.4
click at [405, 141] on div at bounding box center [375, 131] width 136 height 28
click at [380, 148] on div at bounding box center [374, 151] width 13 height 13
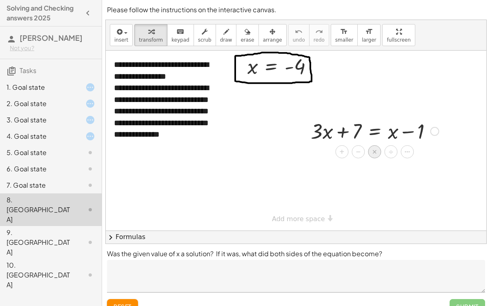
click at [377, 150] on div "×" at bounding box center [374, 151] width 13 height 13
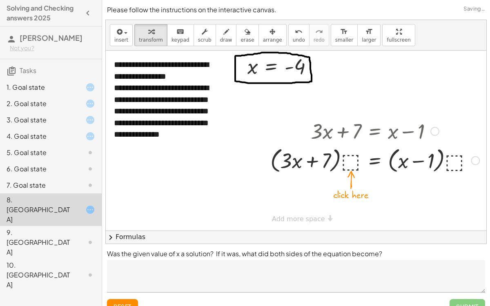
click at [333, 163] on div at bounding box center [374, 160] width 217 height 31
click at [347, 163] on div at bounding box center [374, 160] width 217 height 31
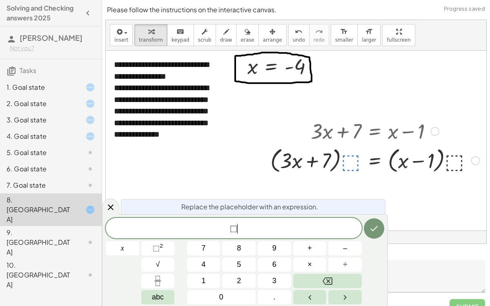
click at [263, 227] on span "⬚ ​" at bounding box center [234, 229] width 256 height 11
click at [83, 165] on div at bounding box center [83, 169] width 23 height 10
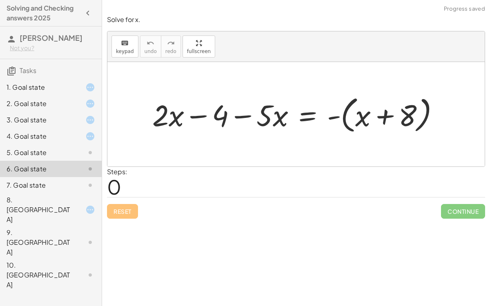
click at [76, 155] on div at bounding box center [83, 153] width 23 height 10
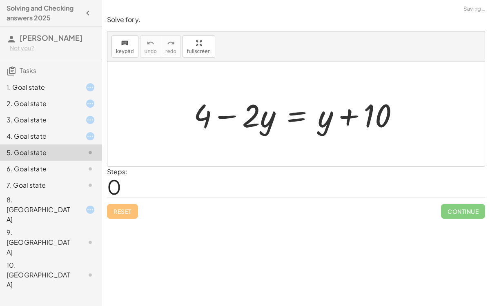
click at [66, 136] on div "4. Goal state" at bounding box center [40, 137] width 66 height 10
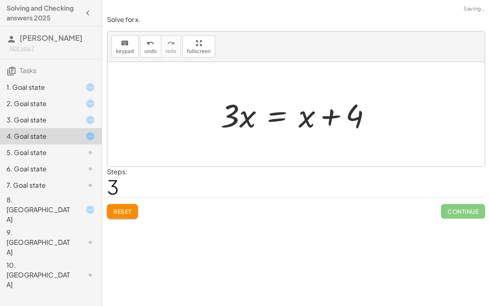
click at [51, 88] on div "1. Goal state" at bounding box center [40, 88] width 66 height 10
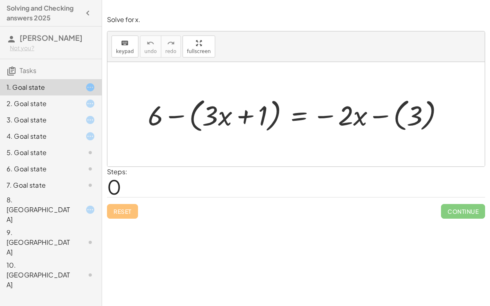
click at [59, 100] on div "2. Goal state" at bounding box center [40, 104] width 66 height 10
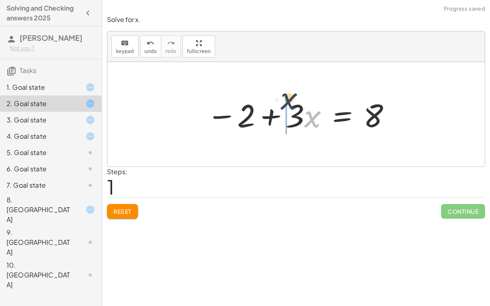
drag, startPoint x: 312, startPoint y: 113, endPoint x: 287, endPoint y: 95, distance: 30.6
click at [287, 95] on div at bounding box center [300, 115] width 194 height 42
drag, startPoint x: 309, startPoint y: 121, endPoint x: 286, endPoint y: 117, distance: 22.8
click at [128, 208] on span "Reset" at bounding box center [123, 211] width 18 height 7
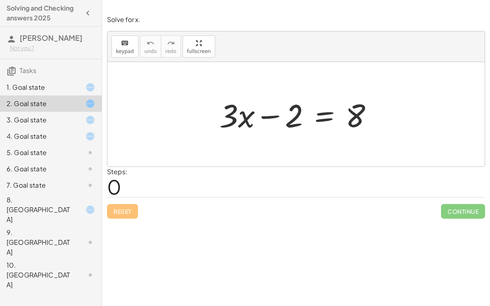
click at [318, 118] on div at bounding box center [299, 115] width 168 height 42
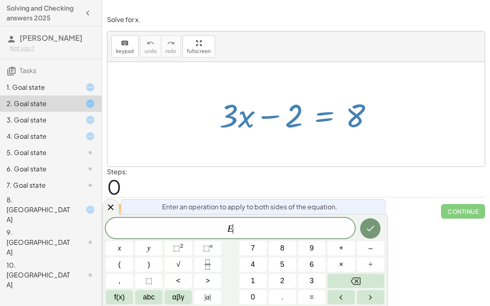
click at [28, 86] on div "1. Goal state" at bounding box center [40, 88] width 66 height 10
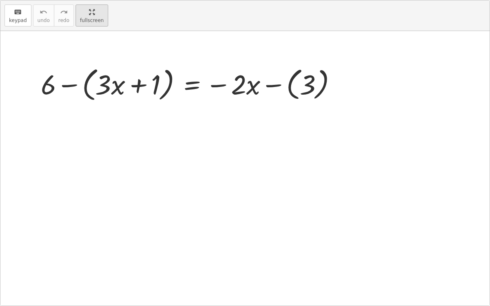
click at [192, 48] on div "keyboard keypad undo undo redo redo fullscreen + 6 − ( + · 3 · x + 1 ) = − · 2 …" at bounding box center [245, 153] width 490 height 306
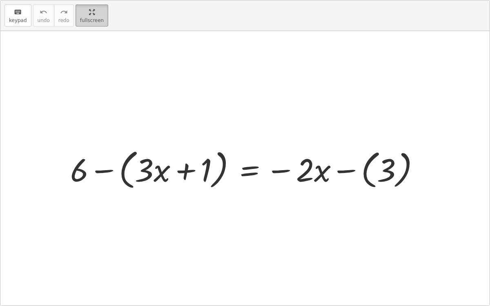
click at [86, 20] on span "fullscreen" at bounding box center [92, 21] width 24 height 6
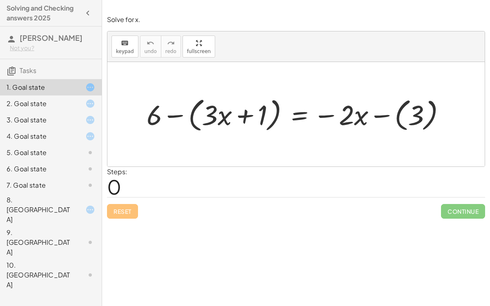
click at [301, 120] on div at bounding box center [300, 114] width 314 height 40
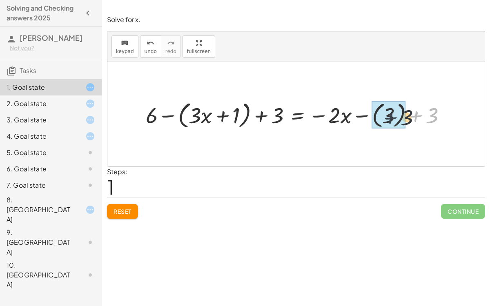
drag, startPoint x: 418, startPoint y: 114, endPoint x: 391, endPoint y: 115, distance: 27.4
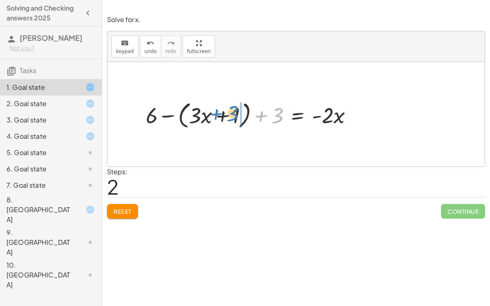
drag, startPoint x: 264, startPoint y: 116, endPoint x: 223, endPoint y: 114, distance: 40.9
click at [223, 114] on div at bounding box center [253, 114] width 222 height 33
click at [236, 112] on div at bounding box center [253, 114] width 222 height 33
click at [258, 113] on div at bounding box center [253, 114] width 222 height 33
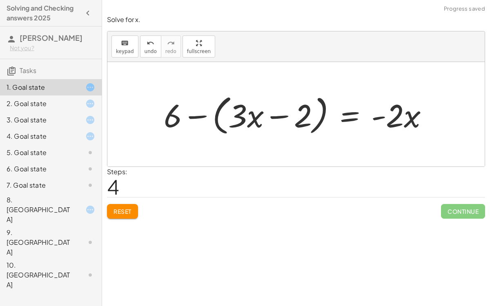
click at [298, 125] on div at bounding box center [300, 114] width 280 height 47
drag, startPoint x: 174, startPoint y: 121, endPoint x: 307, endPoint y: 133, distance: 133.3
click at [307, 133] on div at bounding box center [300, 114] width 280 height 47
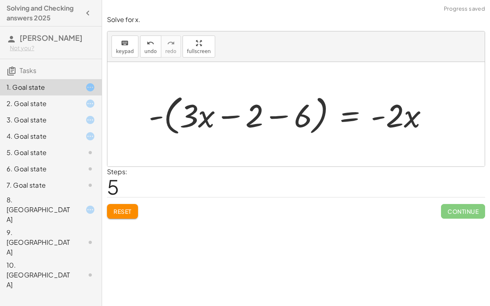
click at [273, 117] on div at bounding box center [292, 114] width 295 height 47
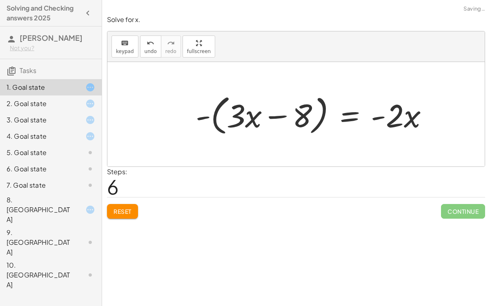
click at [248, 116] on div at bounding box center [316, 114] width 248 height 47
click at [345, 118] on div at bounding box center [316, 114] width 248 height 47
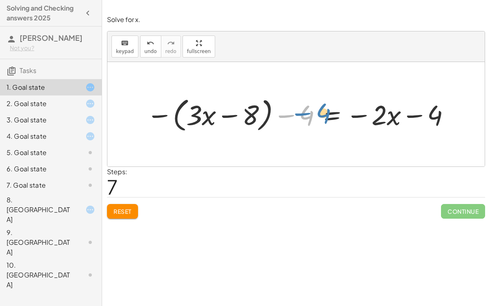
drag, startPoint x: 304, startPoint y: 111, endPoint x: 318, endPoint y: 110, distance: 14.4
click at [318, 110] on div at bounding box center [300, 114] width 314 height 40
click at [148, 52] on span "undo" at bounding box center [151, 52] width 12 height 6
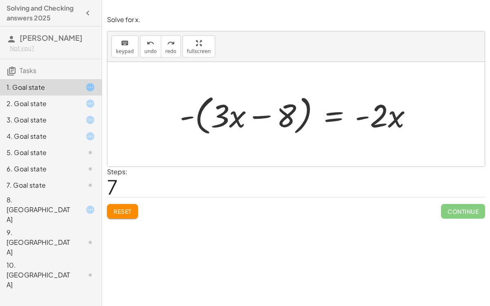
click at [335, 119] on div at bounding box center [300, 114] width 248 height 47
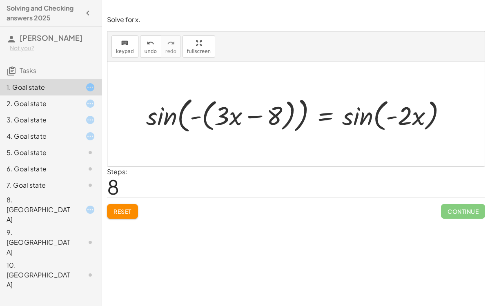
click at [122, 210] on span "Reset" at bounding box center [123, 211] width 18 height 7
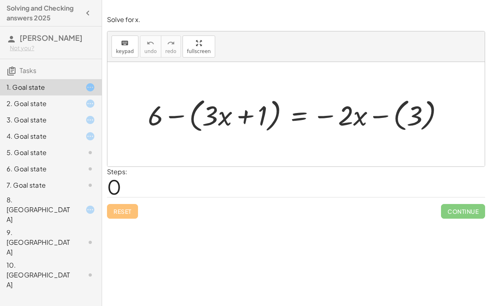
click at [292, 112] on div at bounding box center [299, 114] width 311 height 40
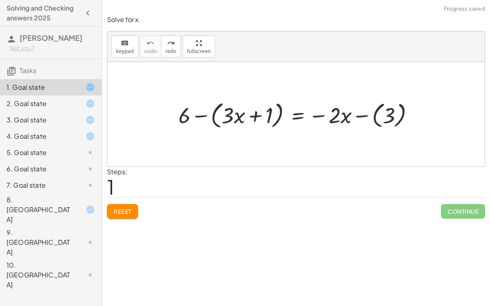
click at [295, 115] on div at bounding box center [299, 114] width 250 height 33
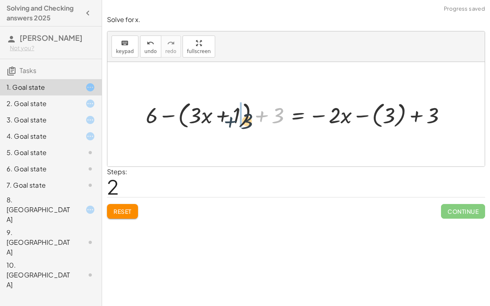
drag, startPoint x: 263, startPoint y: 110, endPoint x: 231, endPoint y: 116, distance: 32.3
click at [231, 116] on div at bounding box center [300, 114] width 316 height 33
click at [240, 114] on div at bounding box center [300, 114] width 316 height 33
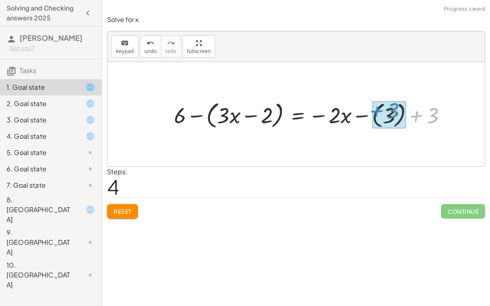
drag, startPoint x: 414, startPoint y: 108, endPoint x: 369, endPoint y: 103, distance: 45.3
click at [369, 103] on div at bounding box center [313, 114] width 287 height 33
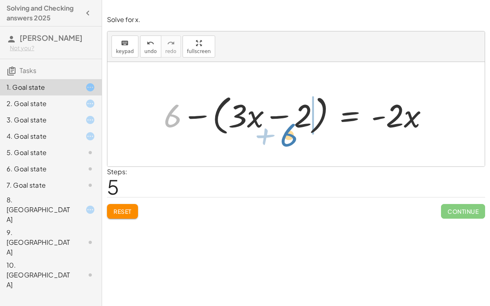
drag, startPoint x: 171, startPoint y: 114, endPoint x: 288, endPoint y: 133, distance: 118.0
click at [288, 133] on div at bounding box center [300, 114] width 280 height 47
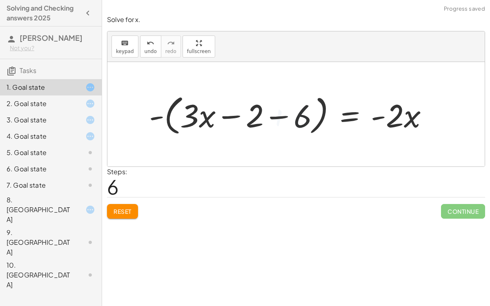
click at [270, 118] on div at bounding box center [292, 114] width 295 height 47
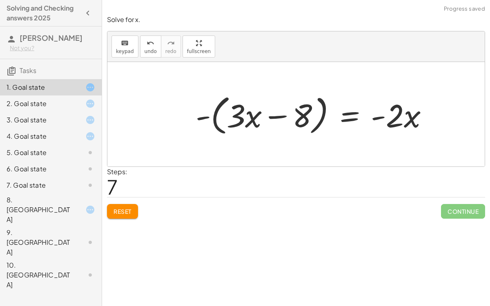
click at [342, 111] on div at bounding box center [316, 114] width 248 height 47
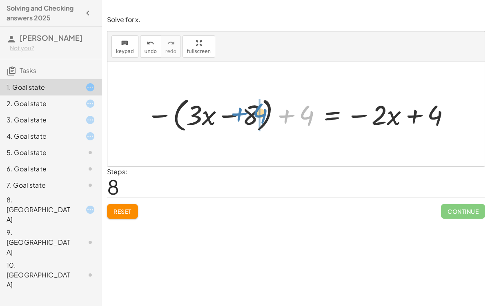
drag, startPoint x: 294, startPoint y: 117, endPoint x: 243, endPoint y: 115, distance: 51.1
click at [243, 115] on div at bounding box center [300, 114] width 314 height 40
click at [243, 115] on div at bounding box center [308, 114] width 305 height 40
click at [255, 112] on div at bounding box center [308, 114] width 305 height 40
click at [274, 116] on div at bounding box center [308, 114] width 305 height 40
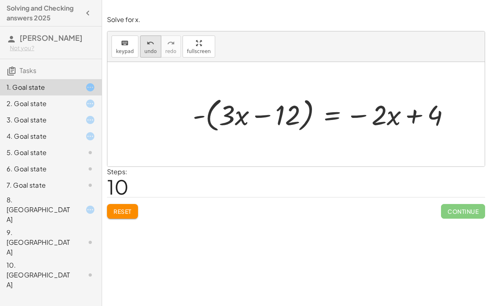
click at [153, 46] on button "undo undo" at bounding box center [150, 47] width 21 height 22
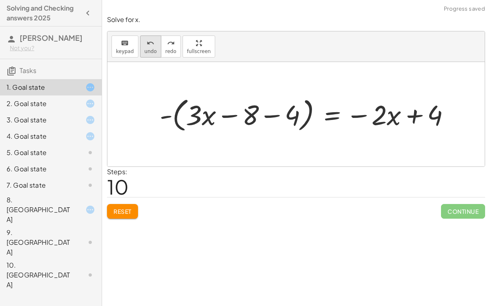
click at [145, 40] on div "undo" at bounding box center [151, 43] width 12 height 10
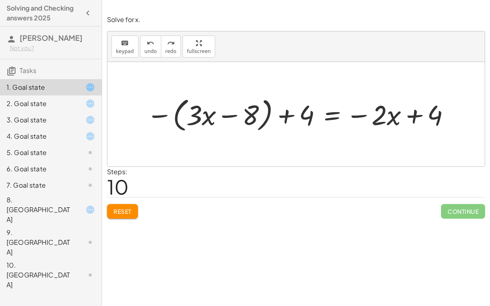
click at [338, 113] on div at bounding box center [300, 114] width 314 height 40
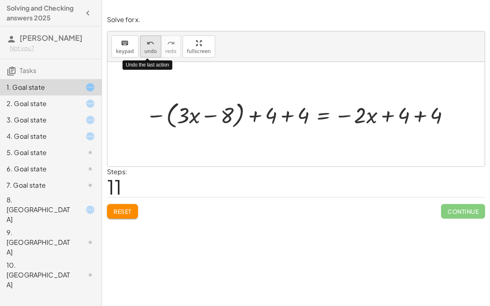
click at [148, 55] on button "undo undo" at bounding box center [150, 47] width 21 height 22
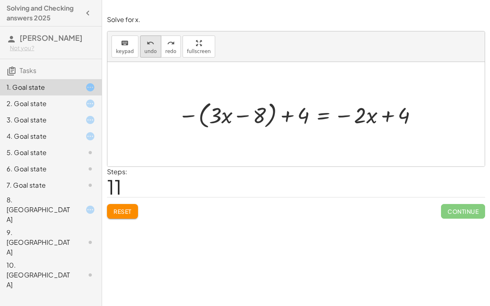
click at [141, 40] on button "undo undo" at bounding box center [150, 47] width 21 height 22
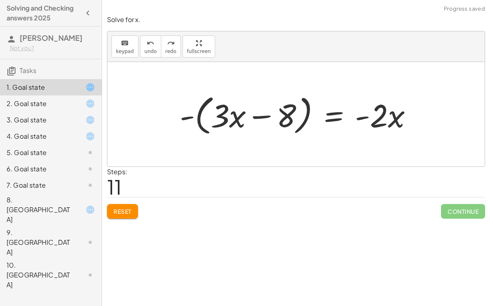
click at [320, 117] on div at bounding box center [300, 114] width 248 height 47
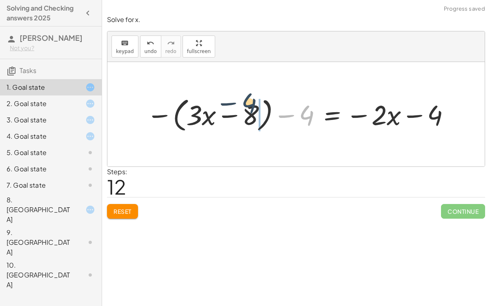
drag, startPoint x: 311, startPoint y: 121, endPoint x: 252, endPoint y: 109, distance: 59.7
click at [252, 109] on div at bounding box center [300, 114] width 314 height 40
click at [280, 118] on div at bounding box center [308, 114] width 305 height 40
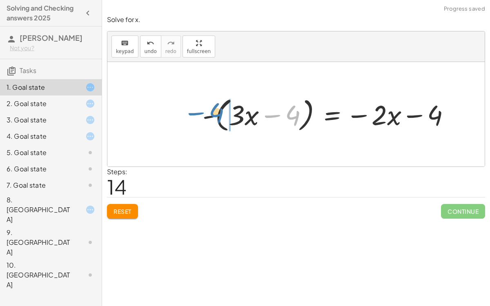
drag, startPoint x: 288, startPoint y: 117, endPoint x: 213, endPoint y: 114, distance: 75.7
click at [213, 114] on div at bounding box center [330, 114] width 263 height 40
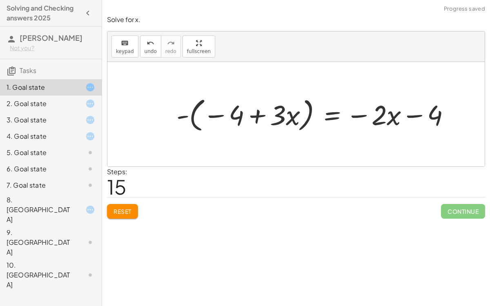
click at [262, 116] on div at bounding box center [316, 114] width 288 height 40
click at [331, 109] on div at bounding box center [316, 114] width 288 height 40
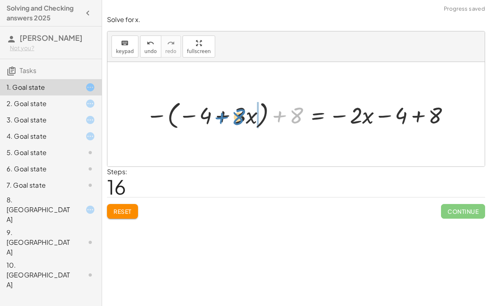
drag, startPoint x: 280, startPoint y: 116, endPoint x: 222, endPoint y: 118, distance: 58.0
click at [222, 118] on div at bounding box center [299, 115] width 315 height 34
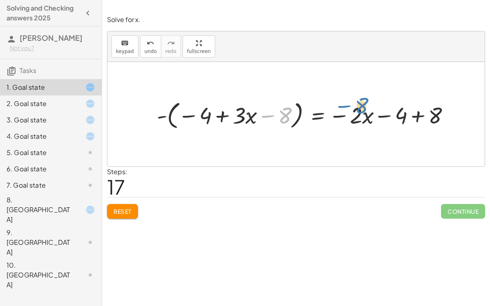
drag, startPoint x: 284, startPoint y: 111, endPoint x: 372, endPoint y: 111, distance: 88.3
click at [372, 111] on div at bounding box center [307, 115] width 308 height 34
click at [118, 204] on button "Reset" at bounding box center [122, 211] width 31 height 15
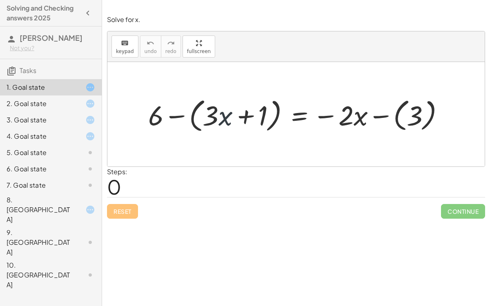
click at [219, 114] on div at bounding box center [299, 114] width 311 height 40
drag, startPoint x: 161, startPoint y: 112, endPoint x: 223, endPoint y: 107, distance: 61.6
click at [223, 107] on div at bounding box center [299, 114] width 311 height 40
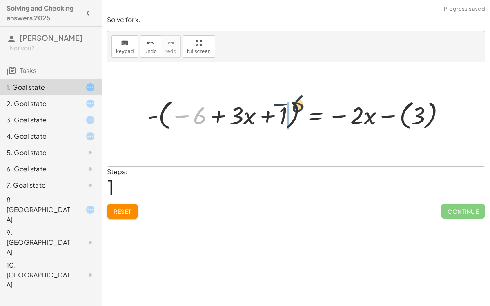
drag, startPoint x: 198, startPoint y: 116, endPoint x: 297, endPoint y: 105, distance: 99.9
click at [297, 105] on div at bounding box center [299, 114] width 313 height 36
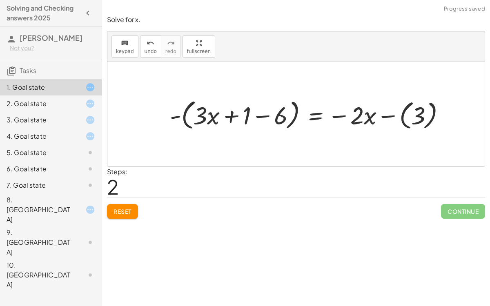
click at [268, 115] on div at bounding box center [311, 114] width 290 height 36
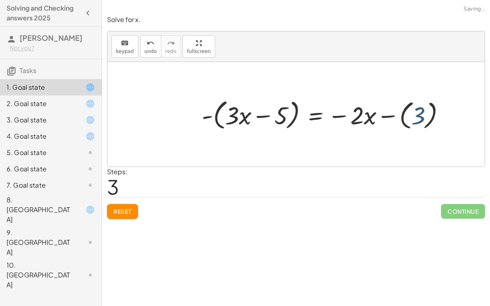
drag, startPoint x: 415, startPoint y: 119, endPoint x: 408, endPoint y: 116, distance: 7.7
click at [408, 116] on div at bounding box center [327, 114] width 259 height 36
click at [319, 111] on div at bounding box center [327, 114] width 259 height 36
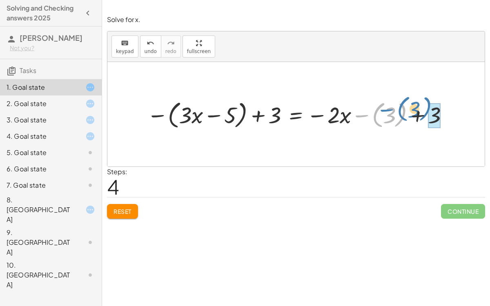
drag, startPoint x: 403, startPoint y: 124, endPoint x: 424, endPoint y: 119, distance: 22.2
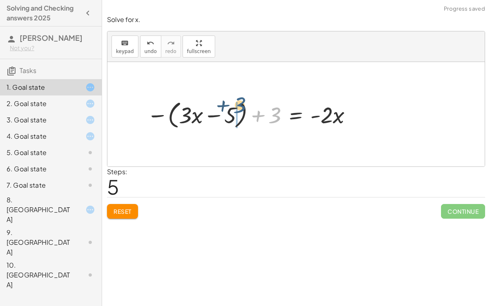
drag, startPoint x: 275, startPoint y: 114, endPoint x: 240, endPoint y: 104, distance: 36.6
click at [240, 104] on div at bounding box center [251, 115] width 216 height 34
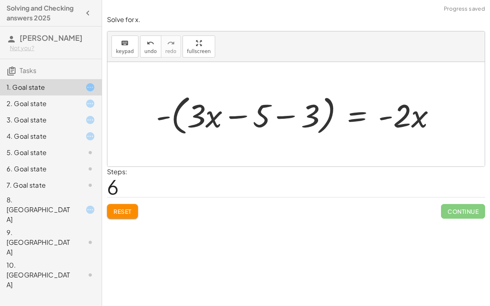
click at [257, 115] on div at bounding box center [299, 114] width 295 height 47
click at [259, 117] on div at bounding box center [299, 114] width 295 height 47
click at [284, 120] on div at bounding box center [299, 114] width 295 height 47
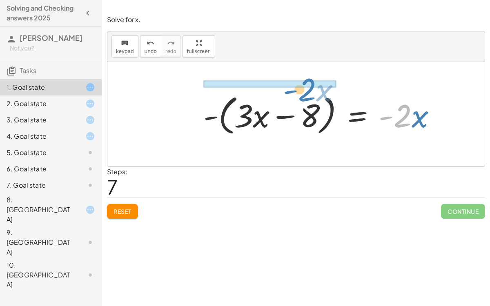
drag, startPoint x: 407, startPoint y: 116, endPoint x: 310, endPoint y: 89, distance: 100.5
click at [310, 89] on div "+ 6 − ( + · 3 · x + 1 ) = − · 2 · x − ( 3 ) - ( − 6 + · 3 · x + 1 ) = − · 2 · x…" at bounding box center [320, 114] width 258 height 51
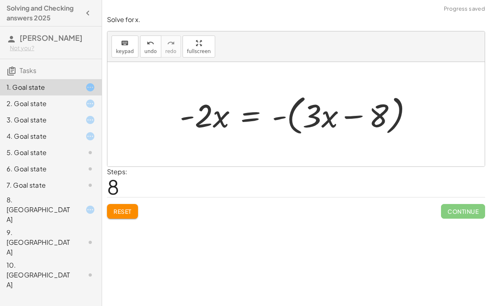
click at [313, 115] on div at bounding box center [300, 114] width 248 height 47
click at [65, 121] on div "3. Goal state" at bounding box center [40, 120] width 66 height 10
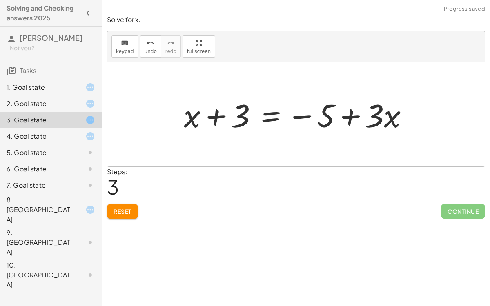
click at [66, 161] on div "4. Goal state" at bounding box center [51, 169] width 102 height 16
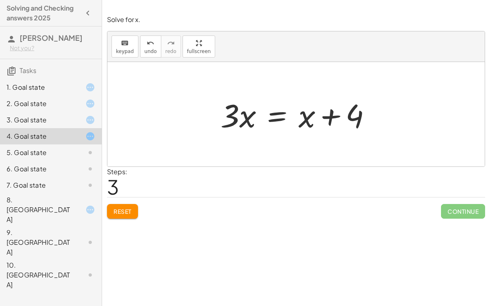
click at [291, 111] on div at bounding box center [300, 115] width 166 height 42
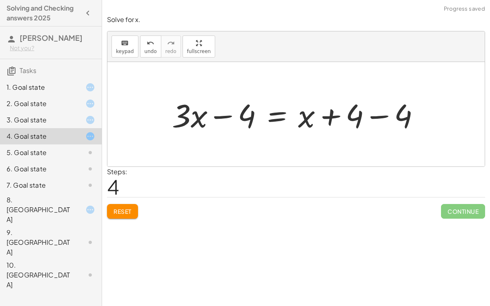
click at [353, 116] on div at bounding box center [299, 115] width 263 height 42
click at [371, 116] on div at bounding box center [299, 115] width 263 height 42
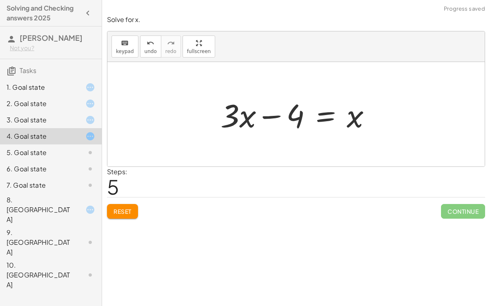
click at [281, 108] on div at bounding box center [300, 115] width 166 height 42
drag, startPoint x: 357, startPoint y: 118, endPoint x: 247, endPoint y: 80, distance: 116.4
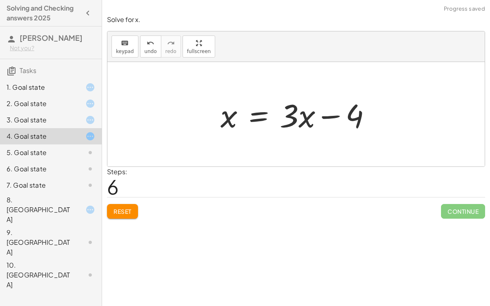
click at [92, 14] on icon "button" at bounding box center [88, 13] width 10 height 10
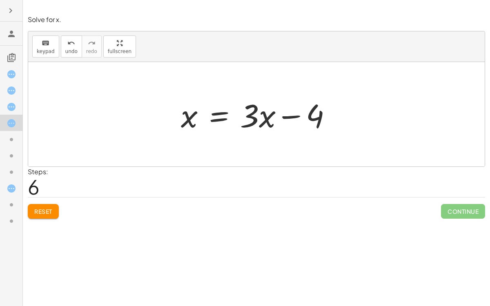
click at [8, 6] on icon "button" at bounding box center [11, 11] width 10 height 10
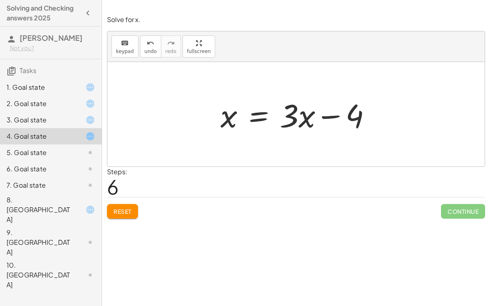
click at [27, 66] on span "Tasks" at bounding box center [28, 70] width 17 height 9
click at [33, 89] on div "1. Goal state" at bounding box center [40, 88] width 66 height 10
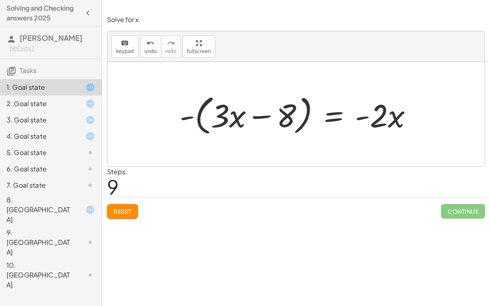
click at [113, 215] on button "Reset" at bounding box center [122, 211] width 31 height 15
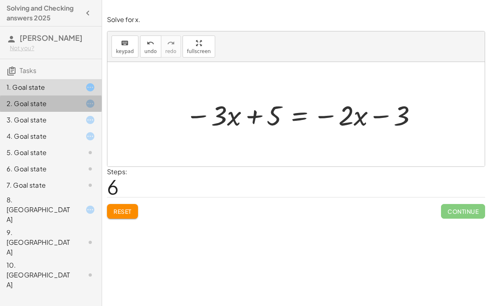
click at [61, 108] on div "2. Goal state" at bounding box center [40, 104] width 66 height 10
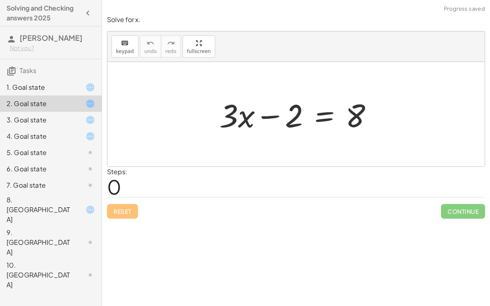
click at [71, 120] on div "3. Goal state" at bounding box center [40, 120] width 66 height 10
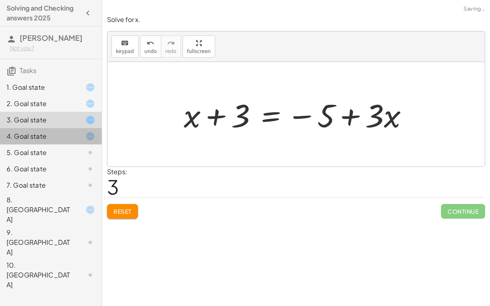
click at [78, 161] on div "4. Goal state" at bounding box center [51, 169] width 102 height 16
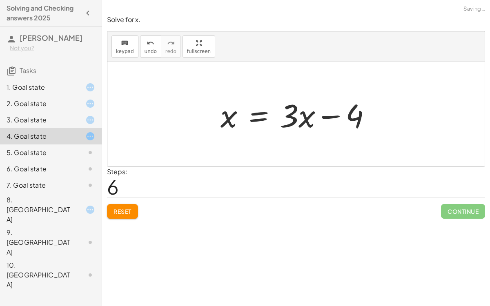
click at [127, 214] on span "Reset" at bounding box center [123, 211] width 18 height 7
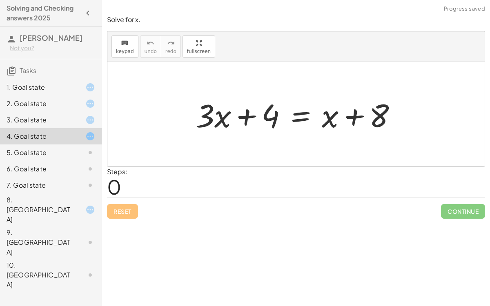
click at [67, 119] on div "3. Goal state" at bounding box center [40, 120] width 66 height 10
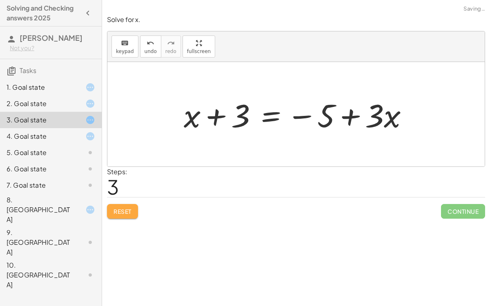
click at [132, 204] on button "Reset" at bounding box center [122, 211] width 31 height 15
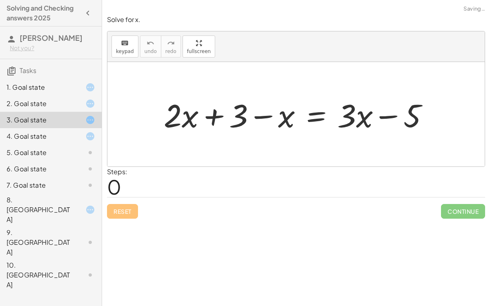
click at [78, 108] on div at bounding box center [83, 104] width 23 height 10
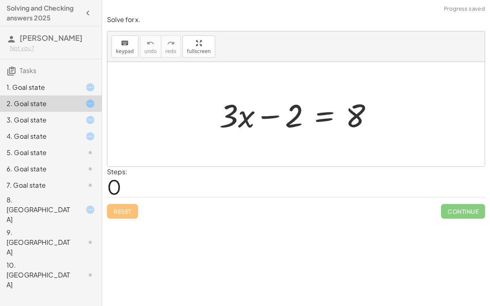
click at [131, 205] on div "Reset Continue" at bounding box center [296, 208] width 378 height 22
click at [131, 210] on div "Reset Continue" at bounding box center [296, 208] width 378 height 22
click at [36, 92] on div "1. Goal state" at bounding box center [40, 88] width 66 height 10
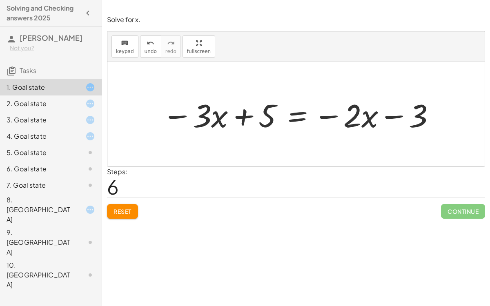
click at [36, 92] on div "1. Goal state" at bounding box center [40, 88] width 66 height 10
drag, startPoint x: 394, startPoint y: 116, endPoint x: 35, endPoint y: 132, distance: 358.7
click at [35, 132] on main "Solving and Checking answers [STREET_ADDRESS][PERSON_NAME] Not you? Tasks 1. Go…" at bounding box center [245, 153] width 490 height 306
